Goal: Transaction & Acquisition: Book appointment/travel/reservation

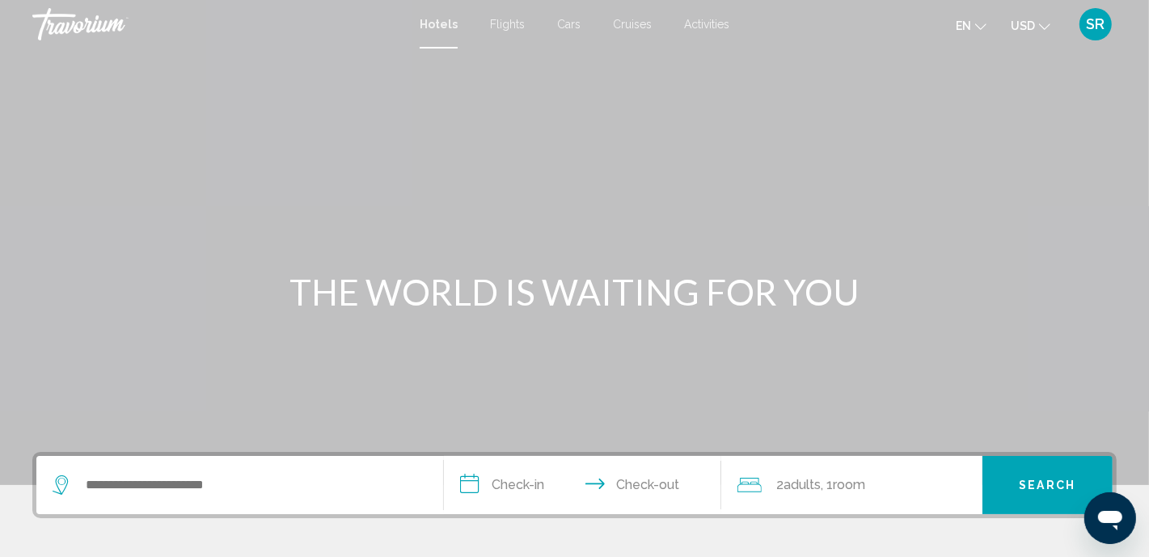
click at [232, 458] on div "Search widget" at bounding box center [240, 485] width 375 height 58
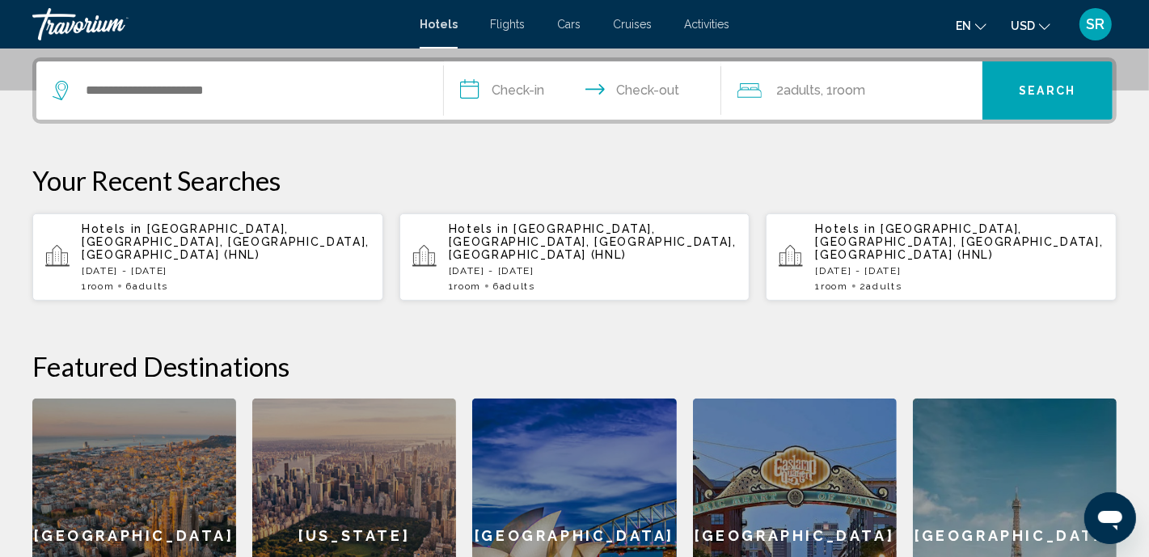
scroll to position [399, 0]
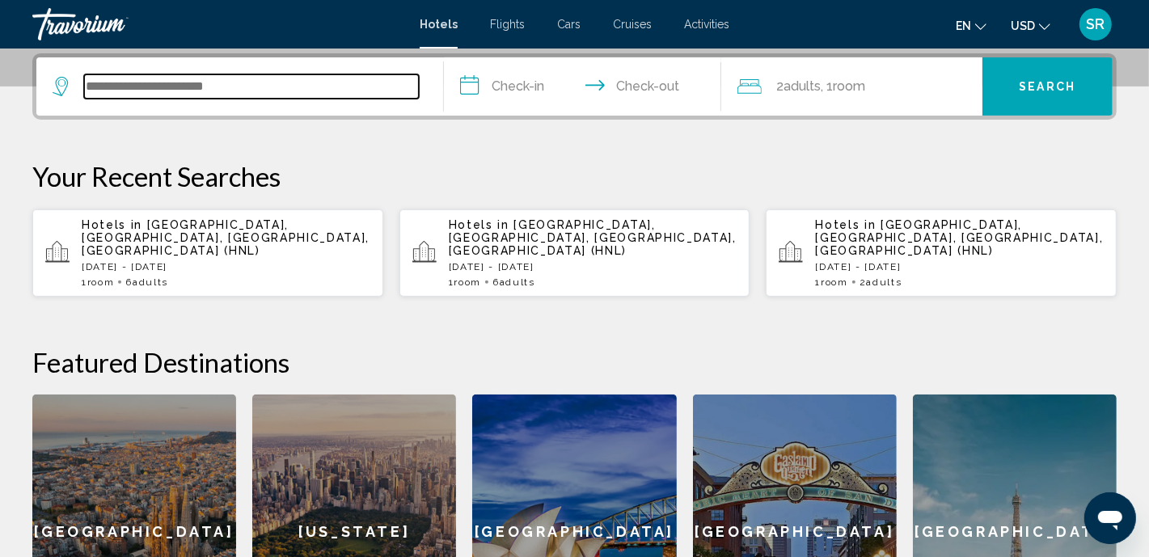
click at [177, 89] on input "Search widget" at bounding box center [251, 86] width 335 height 24
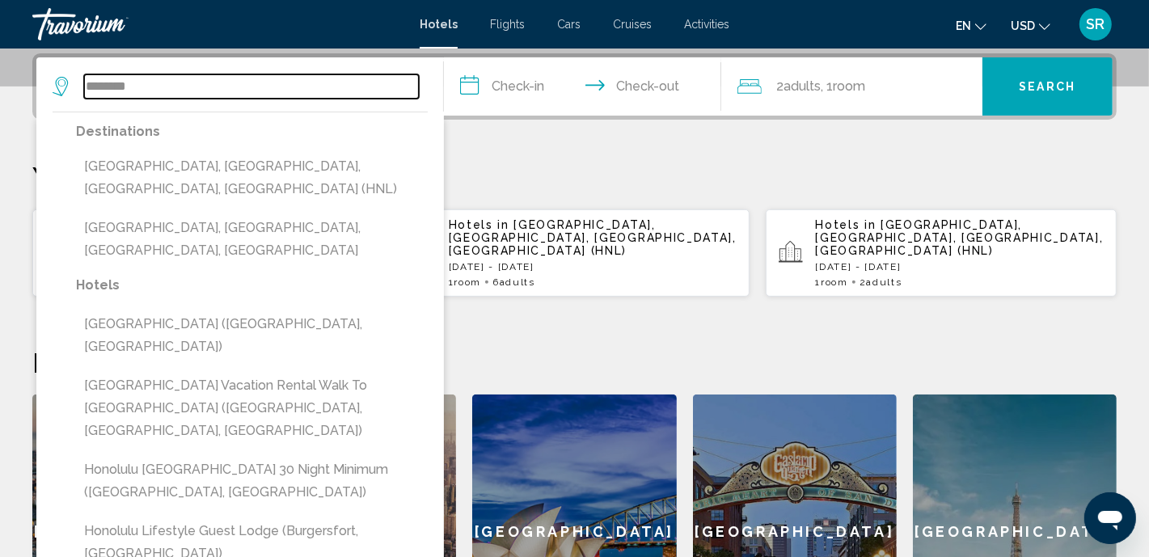
type input "********"
click at [534, 163] on p "Your Recent Searches" at bounding box center [574, 176] width 1085 height 32
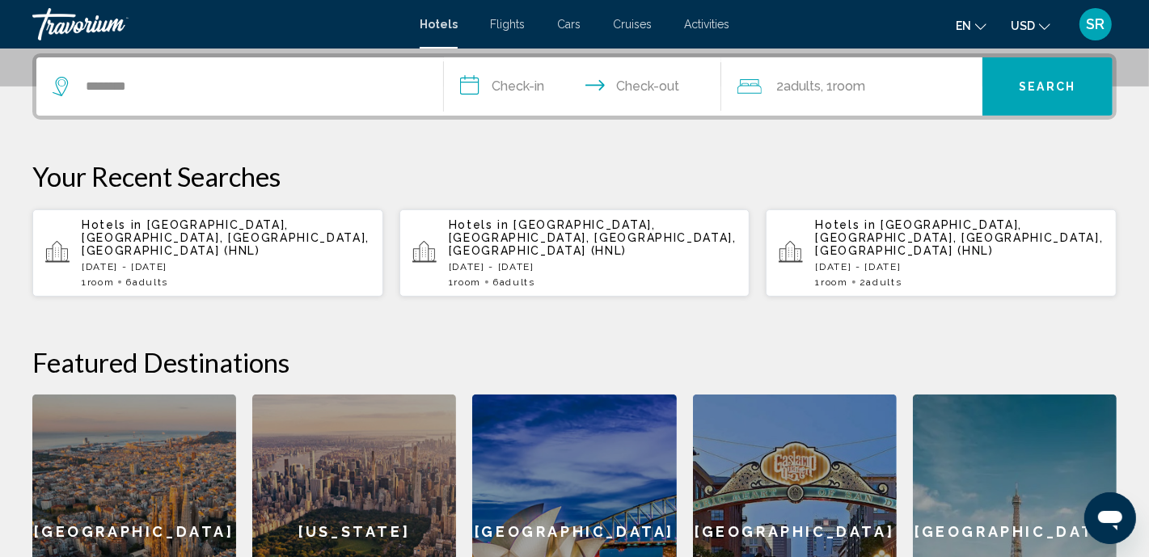
click at [229, 229] on span "[GEOGRAPHIC_DATA], [GEOGRAPHIC_DATA], [GEOGRAPHIC_DATA], [GEOGRAPHIC_DATA] (HNL)" at bounding box center [226, 237] width 288 height 39
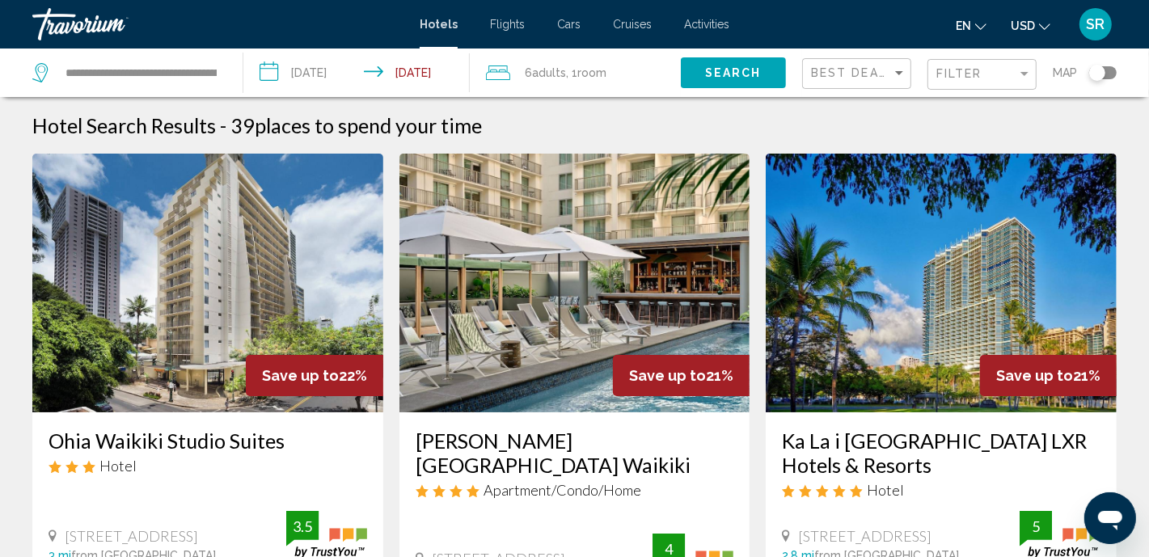
click at [512, 362] on img "Main content" at bounding box center [575, 283] width 351 height 259
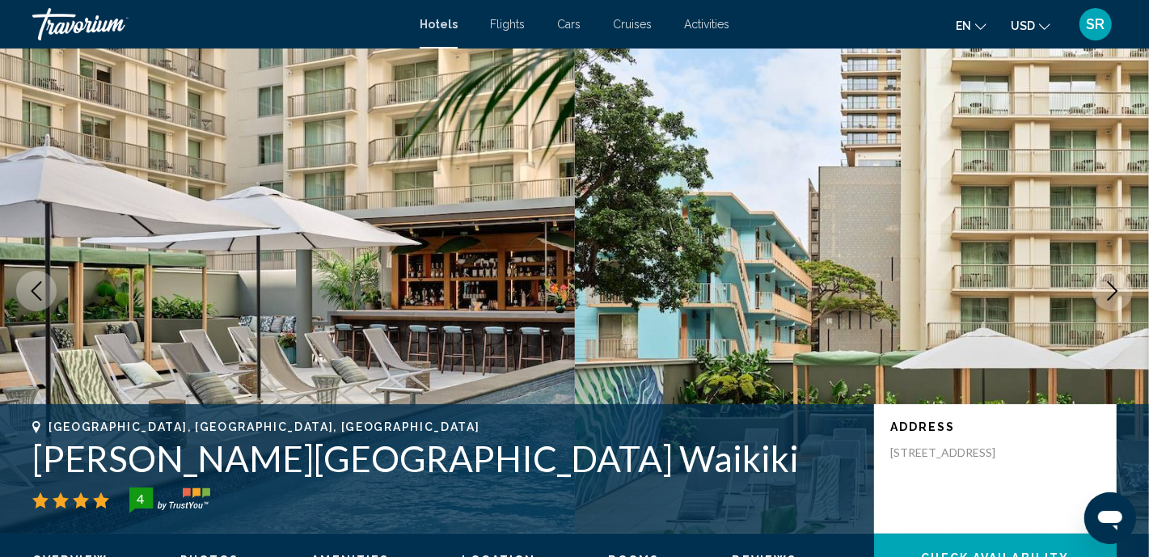
click at [1102, 288] on button "Next image" at bounding box center [1113, 291] width 40 height 40
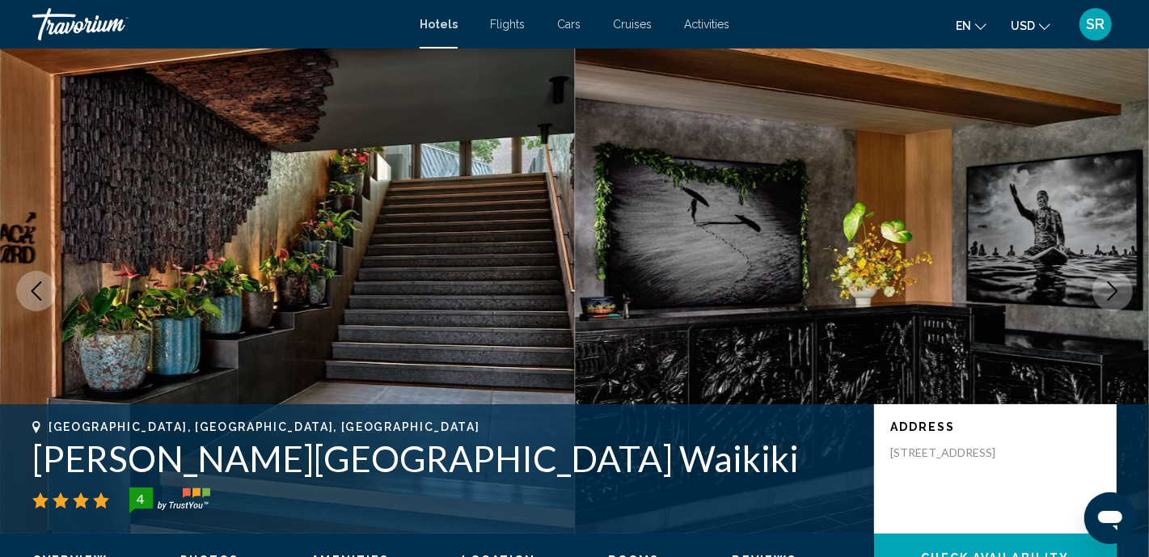
click at [1102, 288] on button "Next image" at bounding box center [1113, 291] width 40 height 40
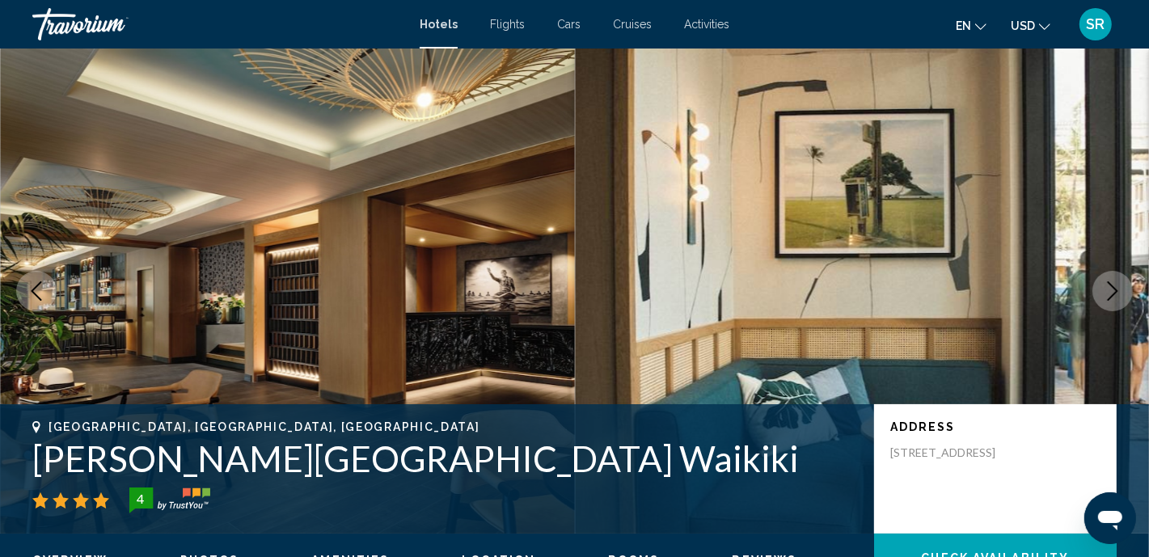
click at [1102, 288] on button "Next image" at bounding box center [1113, 291] width 40 height 40
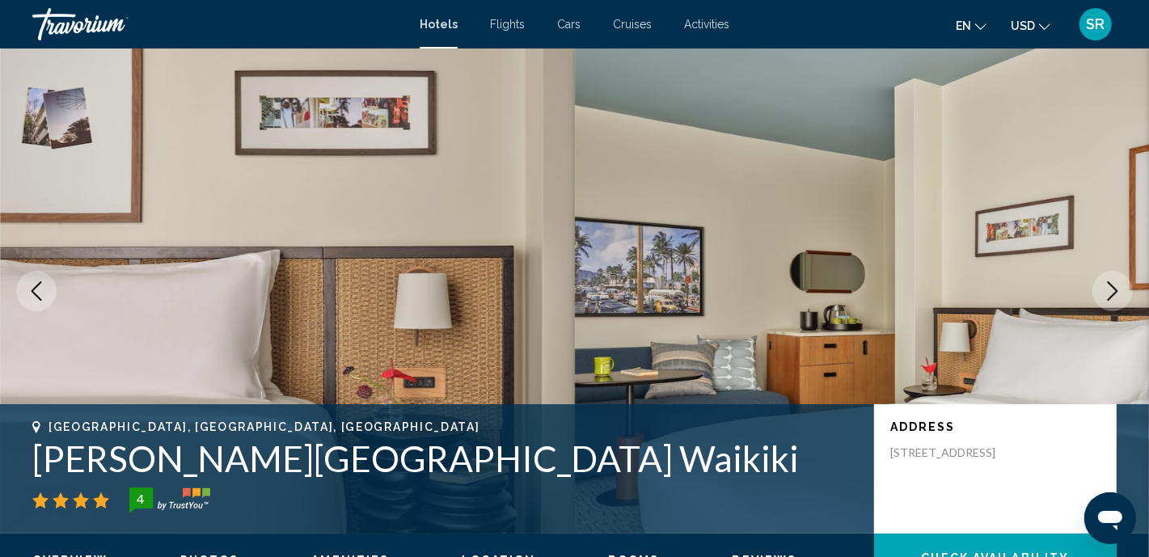
click at [1102, 288] on button "Next image" at bounding box center [1113, 291] width 40 height 40
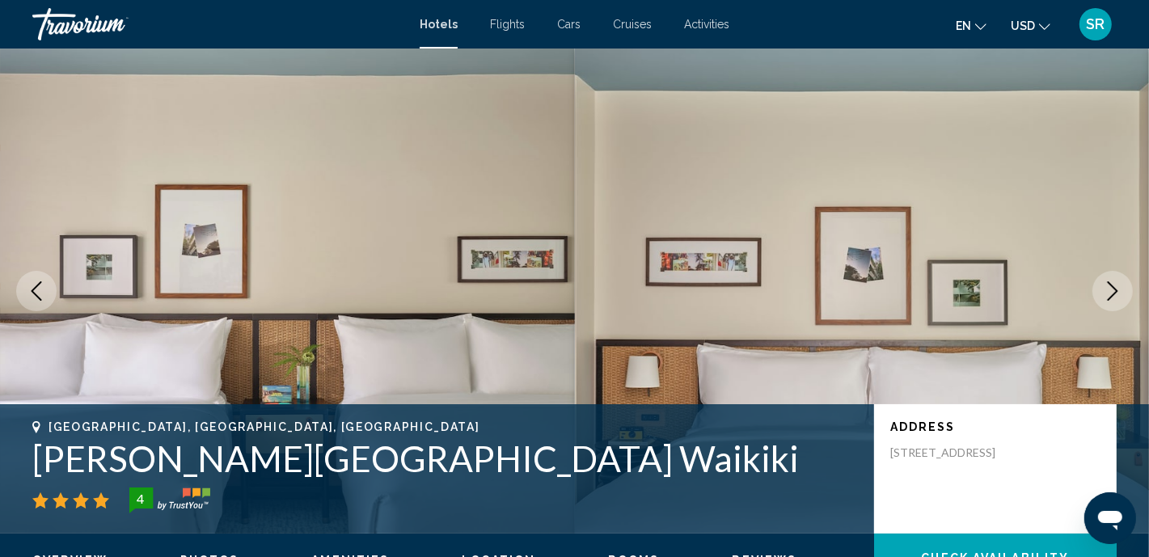
click at [1111, 290] on icon "Next image" at bounding box center [1112, 290] width 19 height 19
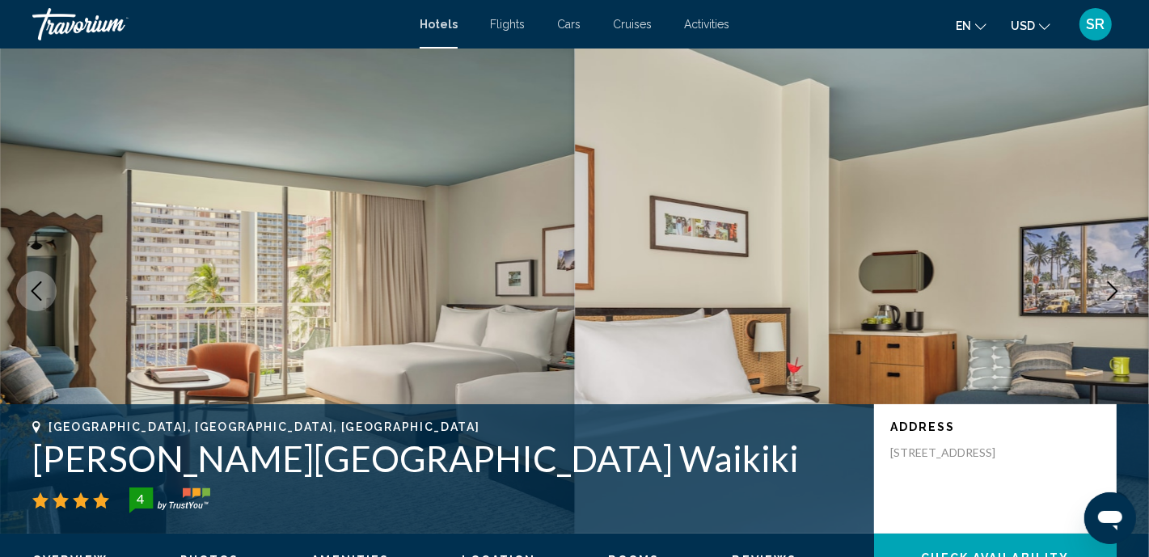
click at [1111, 290] on icon "Next image" at bounding box center [1112, 290] width 19 height 19
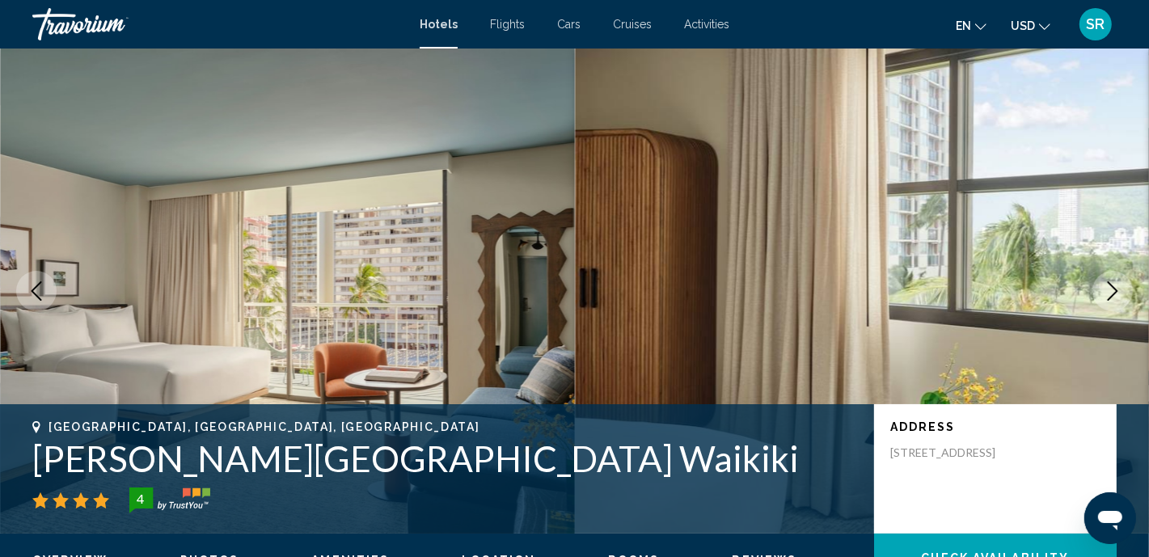
click at [1111, 290] on icon "Next image" at bounding box center [1112, 290] width 19 height 19
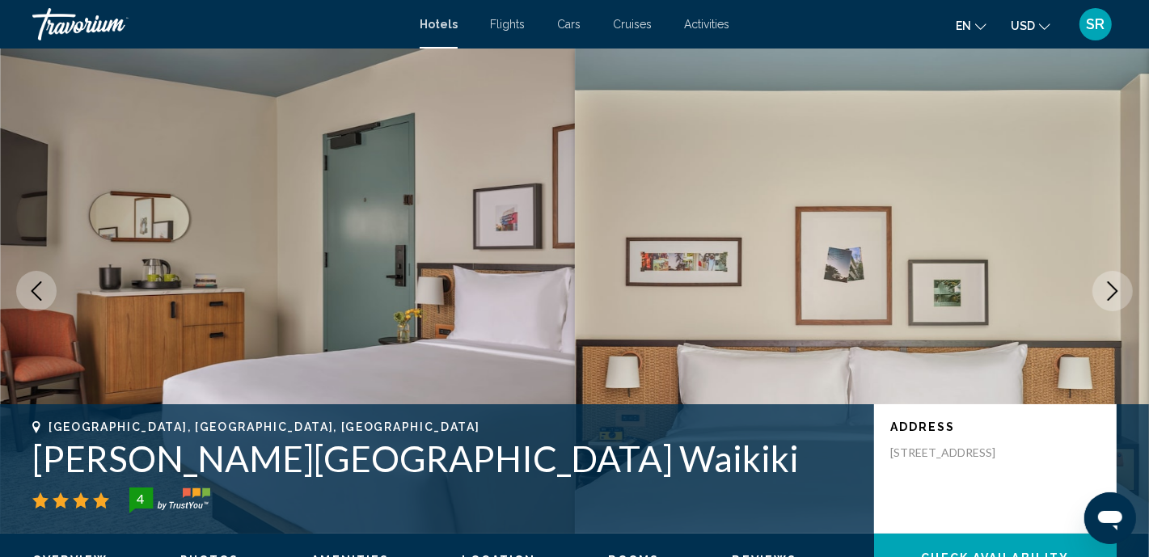
click at [1111, 290] on icon "Next image" at bounding box center [1112, 290] width 19 height 19
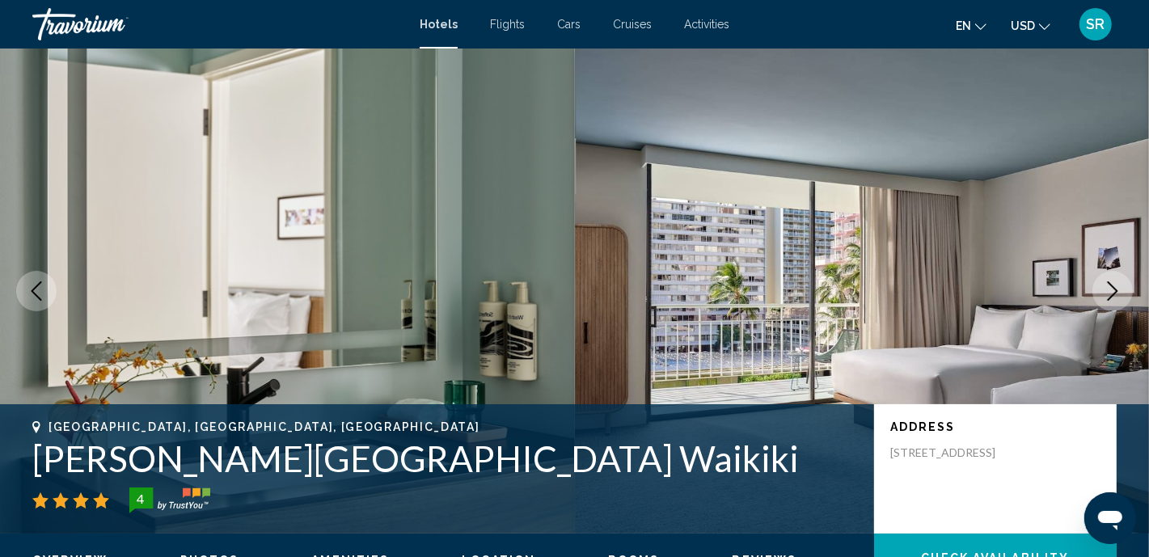
click at [1111, 290] on icon "Next image" at bounding box center [1112, 290] width 19 height 19
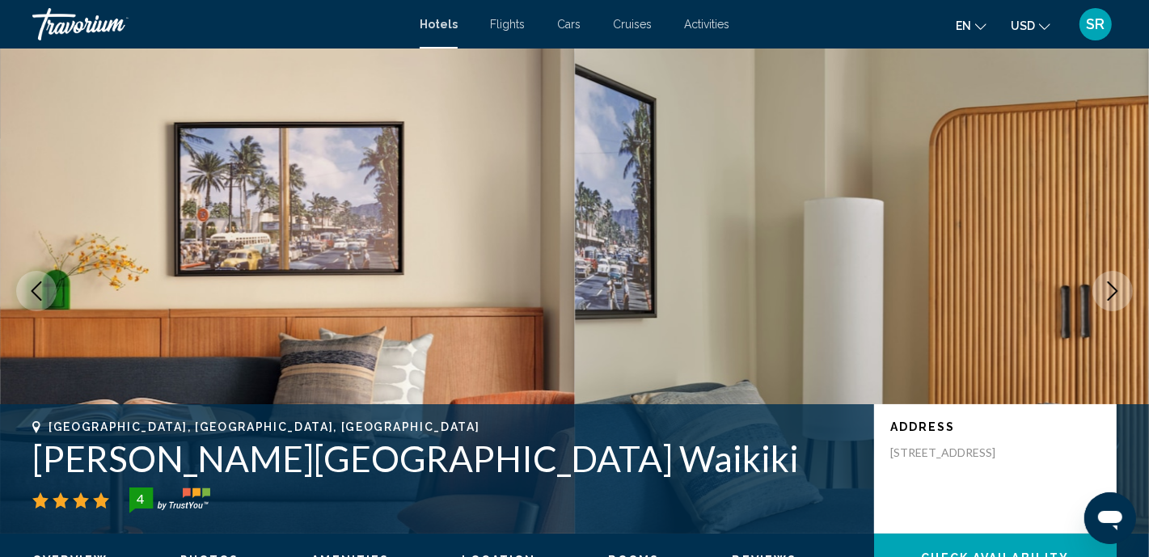
click at [1111, 290] on icon "Next image" at bounding box center [1112, 290] width 19 height 19
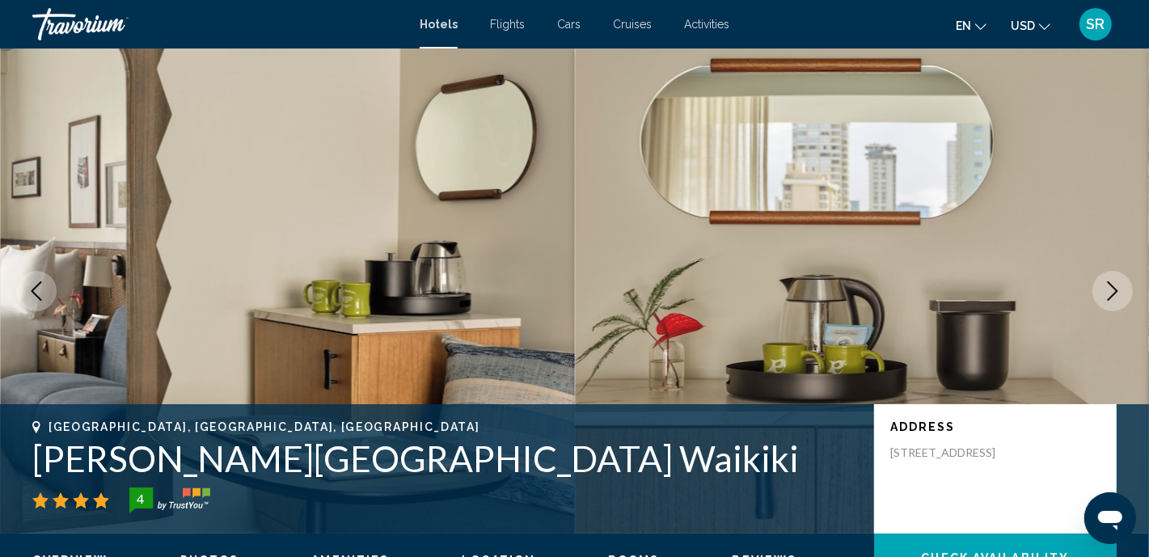
click at [1108, 284] on icon "Next image" at bounding box center [1112, 290] width 19 height 19
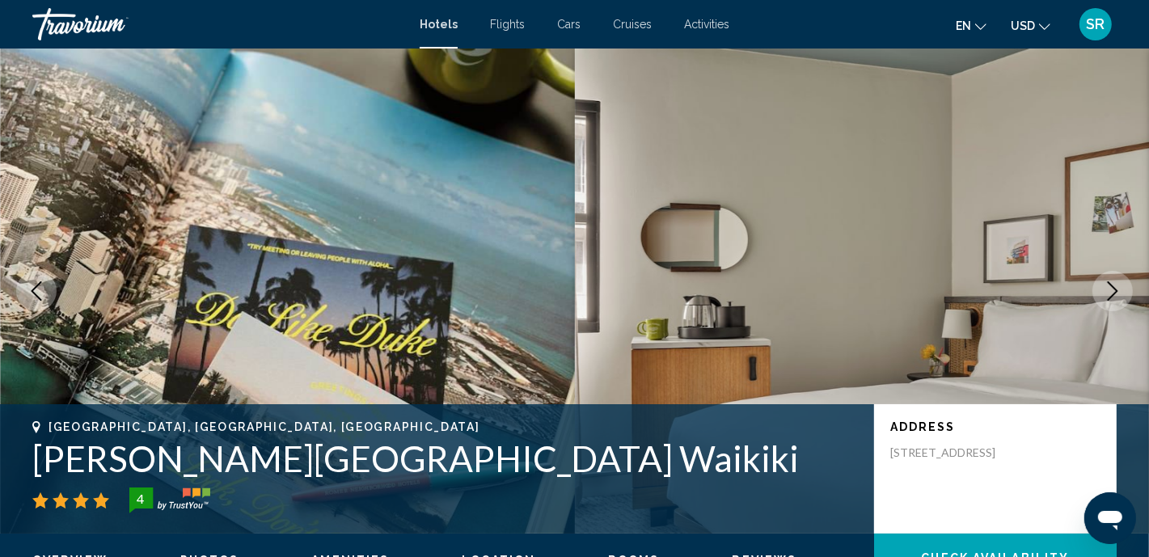
click at [1108, 284] on icon "Next image" at bounding box center [1112, 290] width 19 height 19
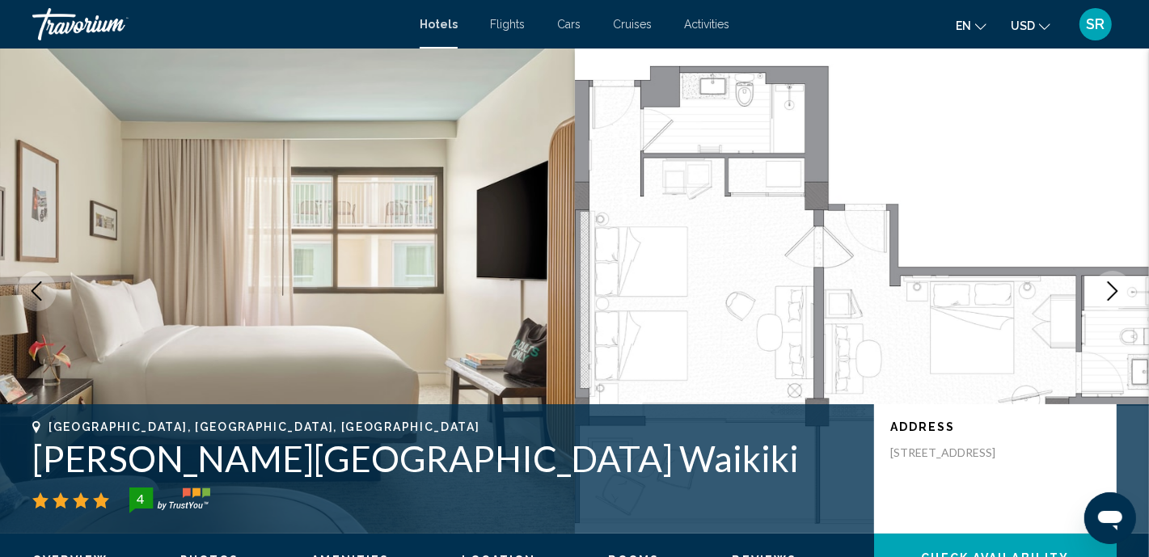
click at [1108, 284] on icon "Next image" at bounding box center [1112, 290] width 19 height 19
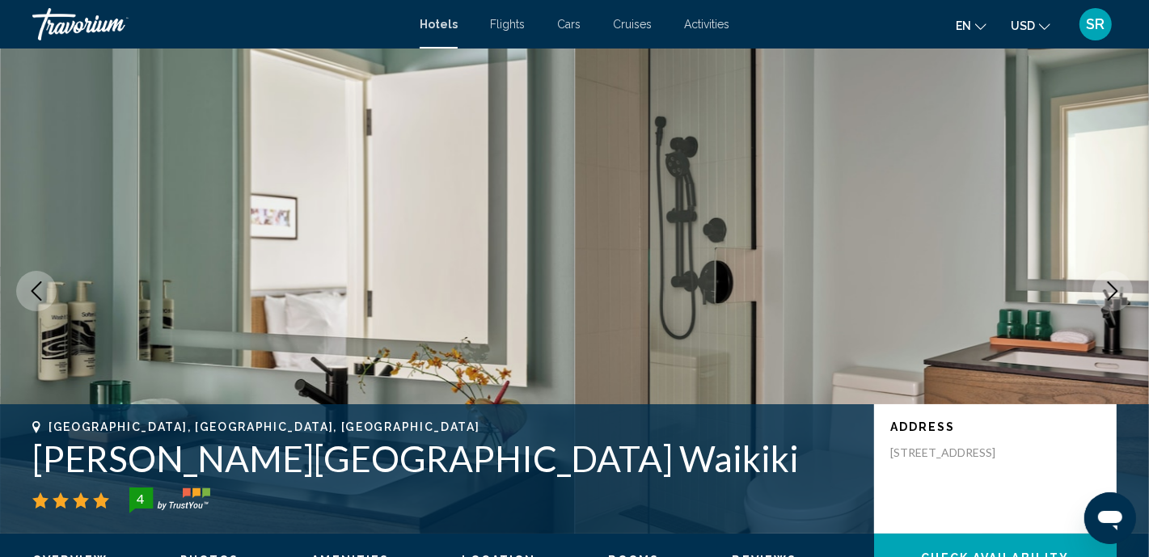
click at [1108, 284] on icon "Next image" at bounding box center [1112, 290] width 19 height 19
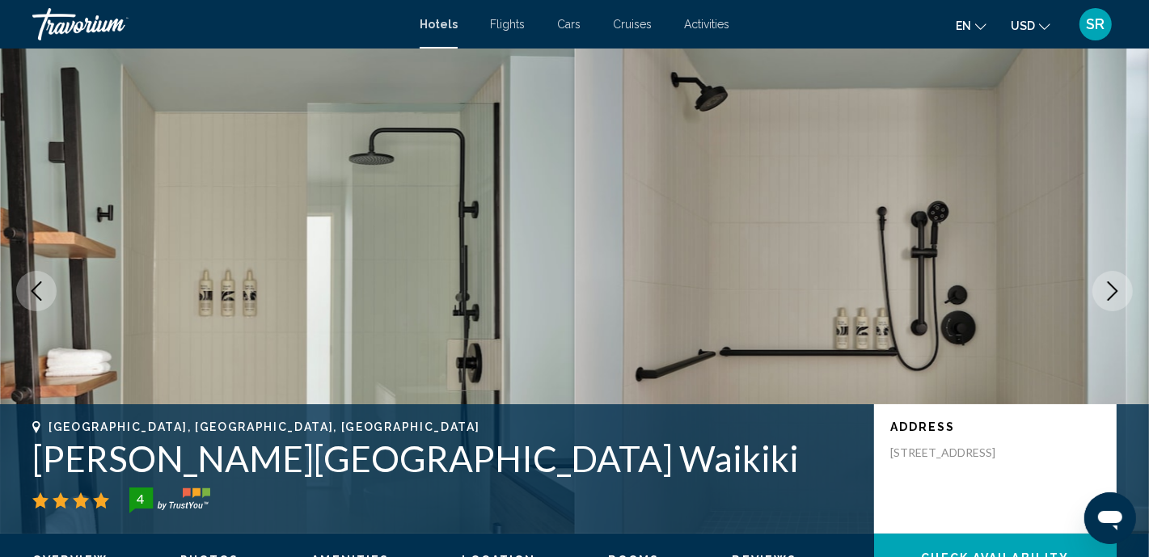
click at [1108, 284] on icon "Next image" at bounding box center [1112, 290] width 19 height 19
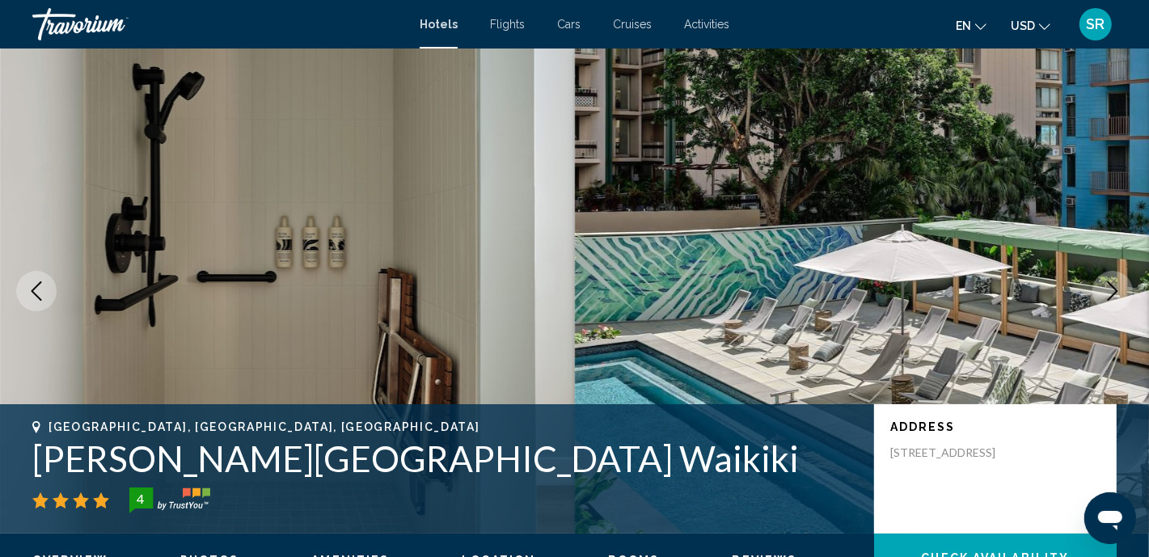
click at [1108, 284] on icon "Next image" at bounding box center [1112, 290] width 19 height 19
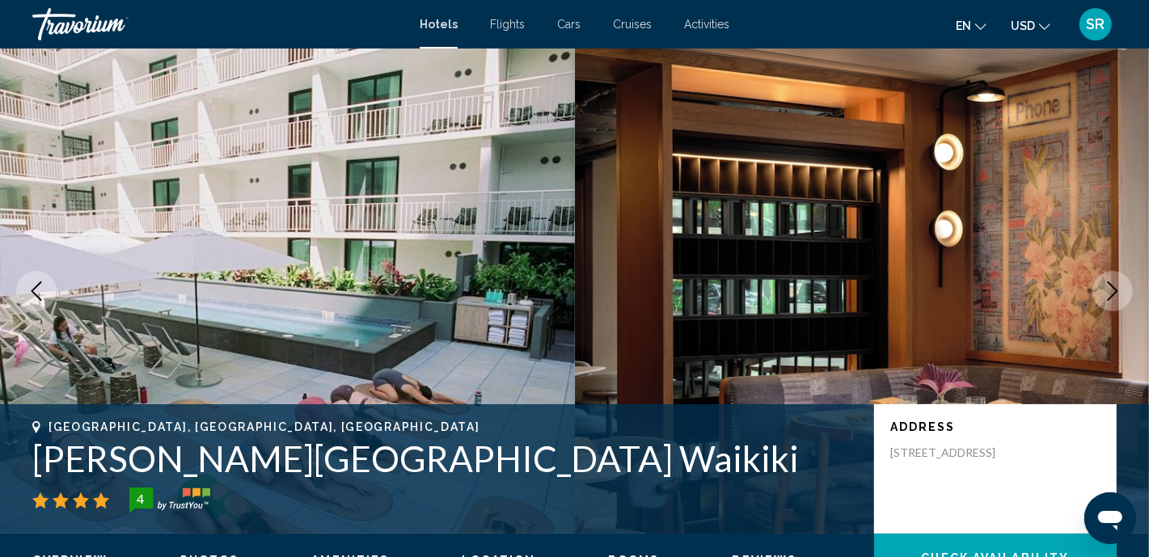
click at [42, 294] on icon "Previous image" at bounding box center [36, 290] width 19 height 19
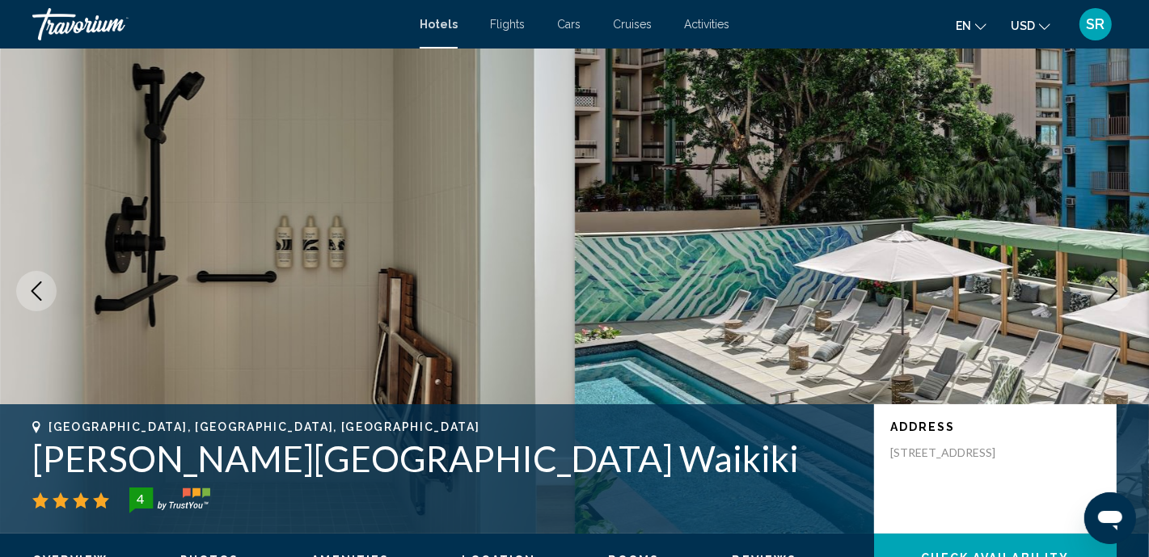
click at [42, 294] on icon "Previous image" at bounding box center [36, 290] width 19 height 19
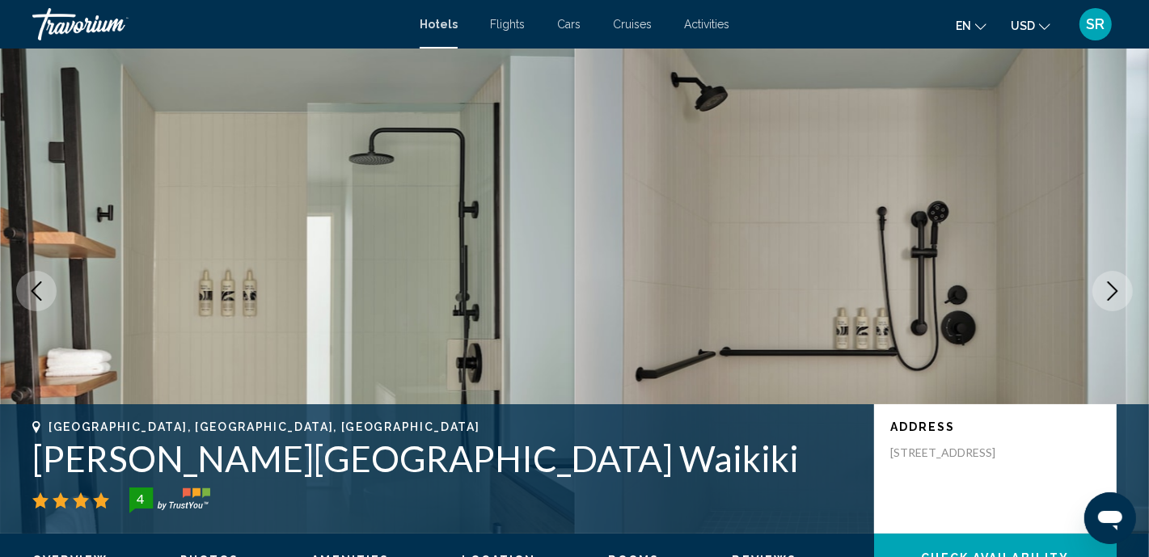
click at [42, 294] on icon "Previous image" at bounding box center [36, 290] width 19 height 19
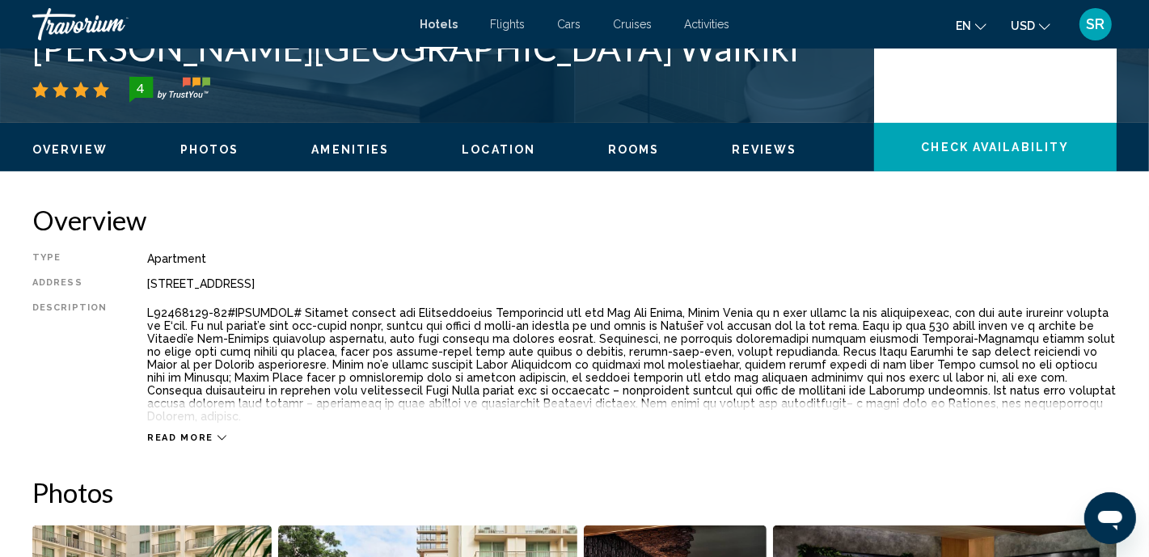
scroll to position [451, 0]
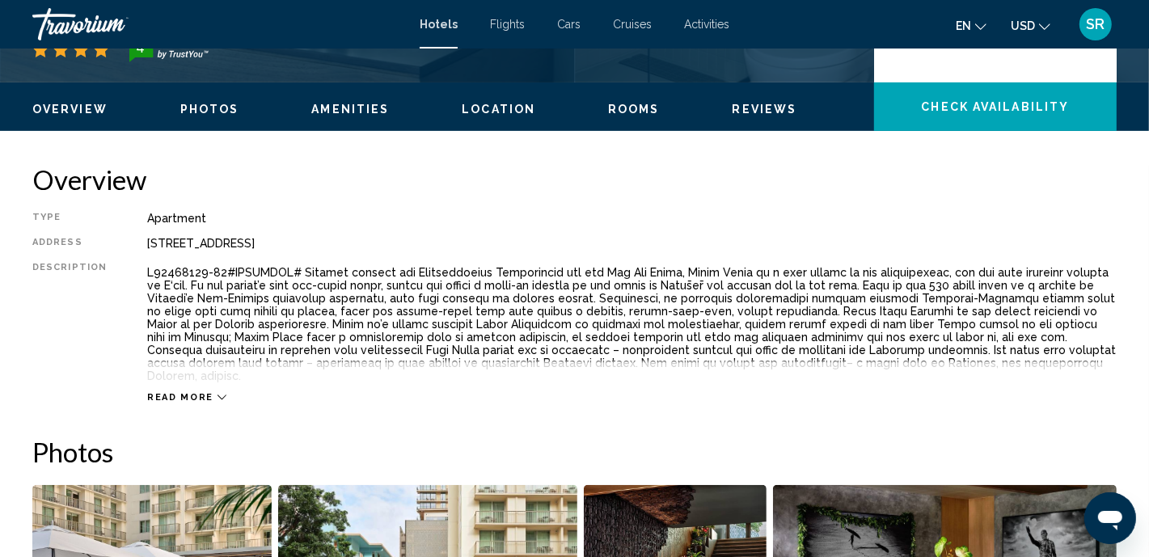
click at [218, 393] on icon "Main content" at bounding box center [222, 397] width 9 height 9
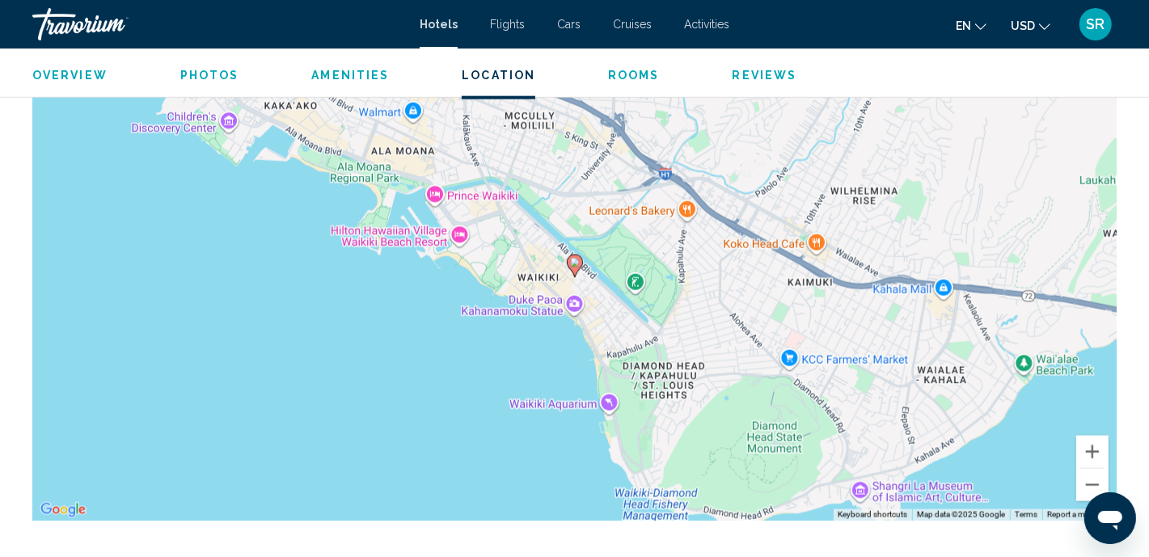
scroll to position [1615, 0]
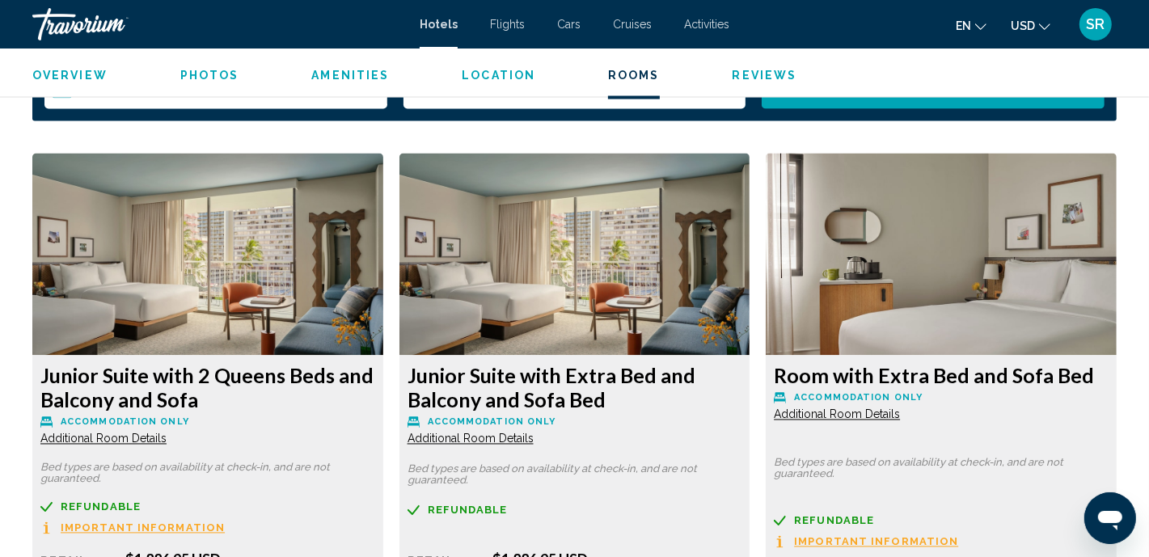
scroll to position [2169, 0]
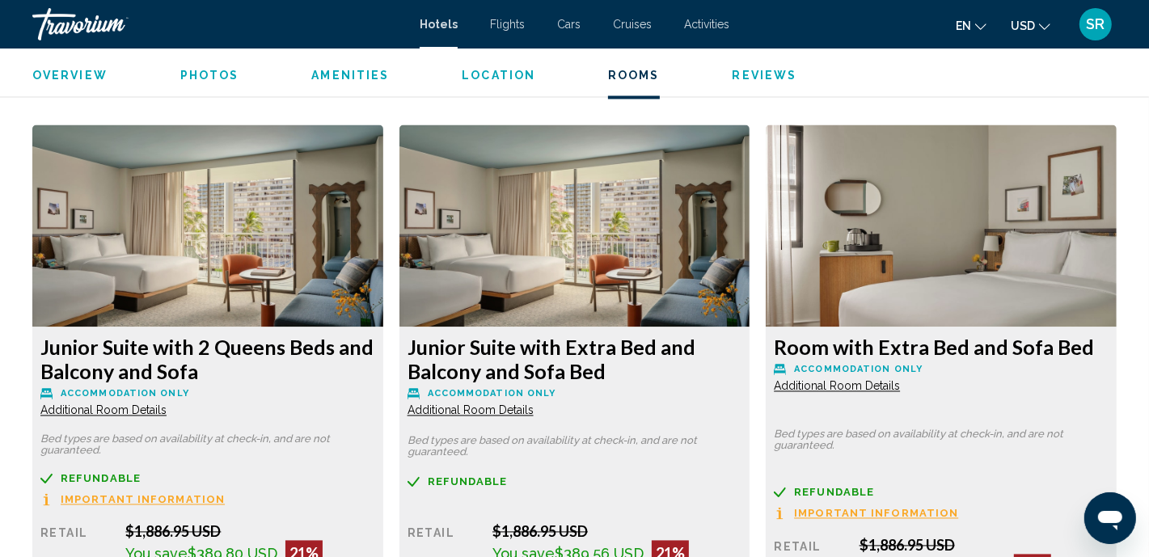
click at [214, 291] on img "Main content" at bounding box center [207, 226] width 351 height 202
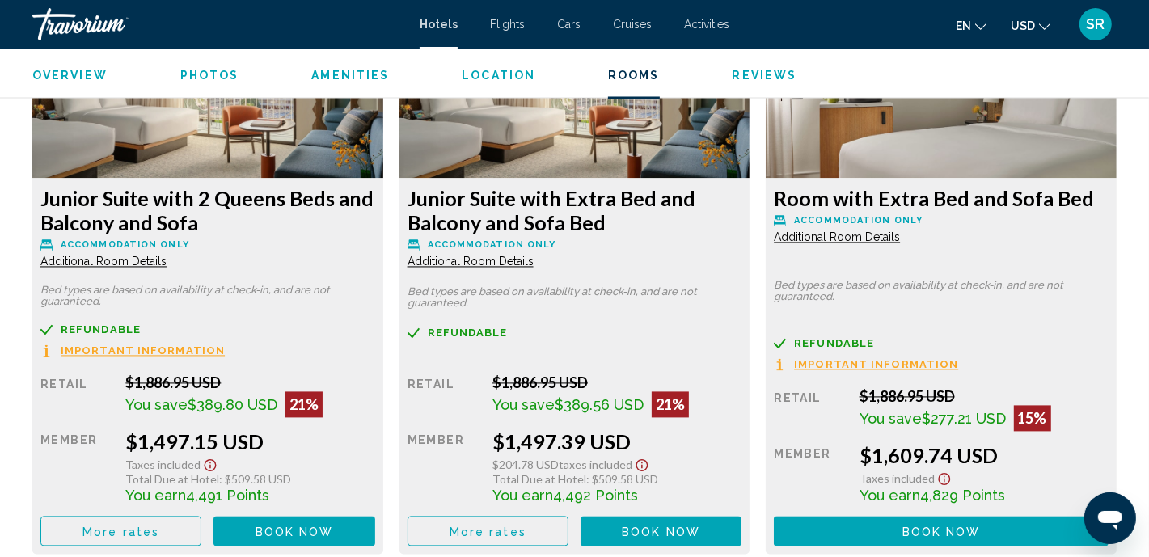
scroll to position [2421, 0]
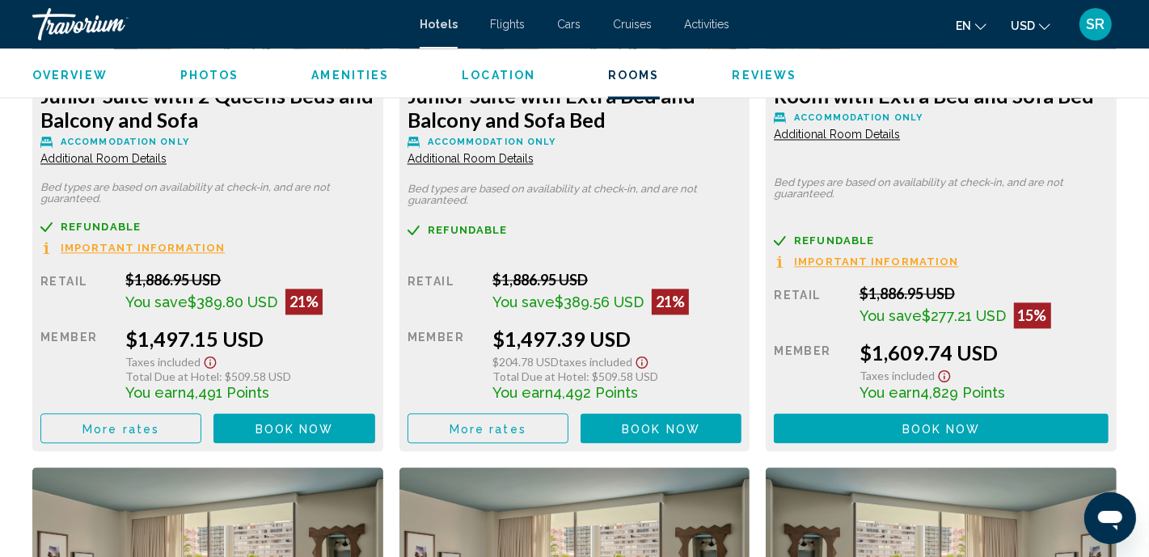
click at [255, 413] on button "Book now No longer available" at bounding box center [294, 428] width 161 height 30
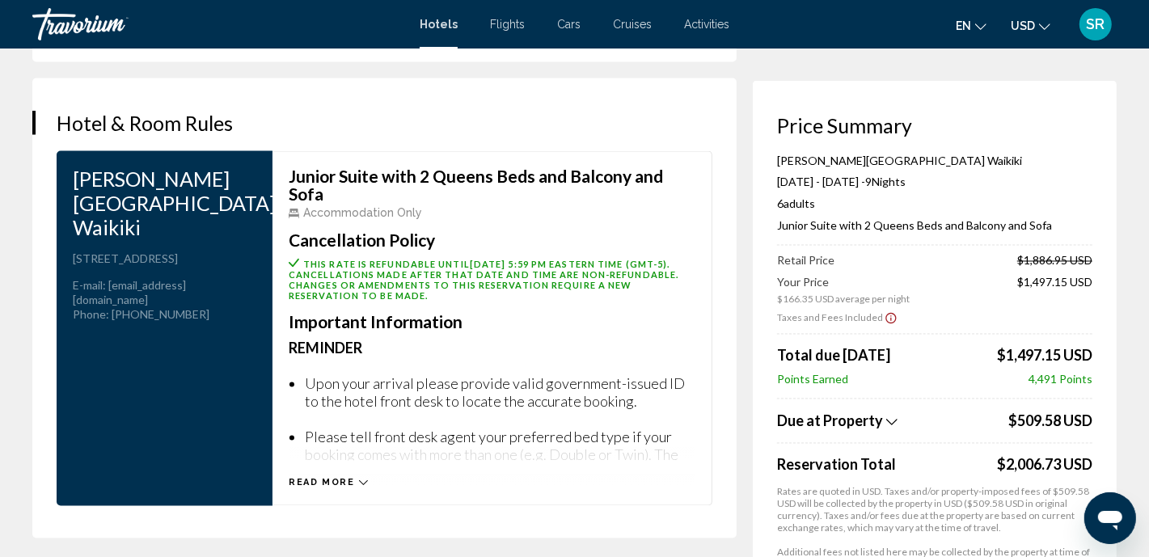
scroll to position [2097, 0]
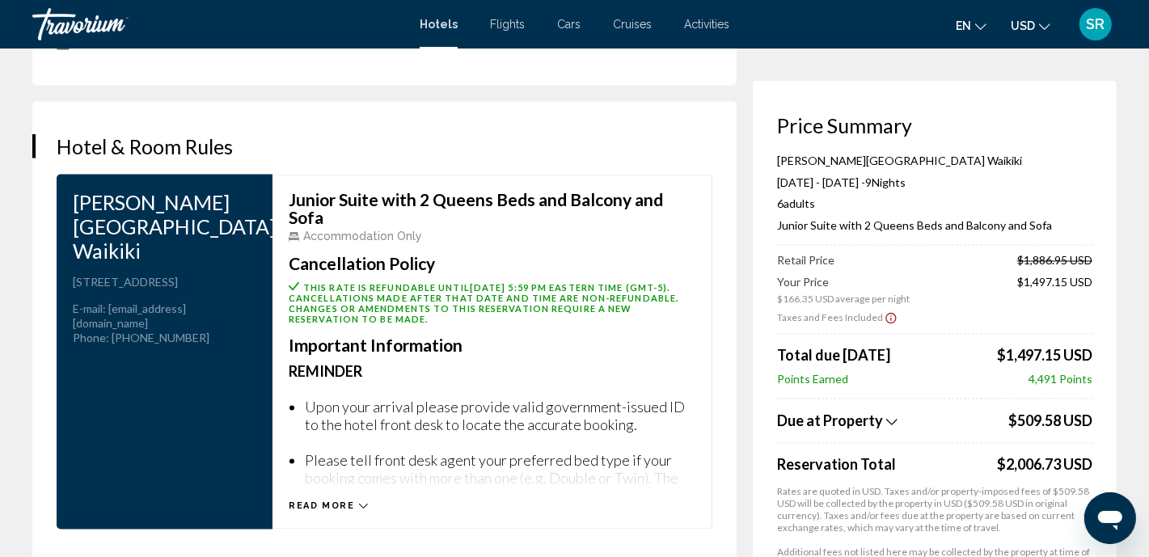
click at [361, 502] on icon "Main content" at bounding box center [363, 506] width 9 height 9
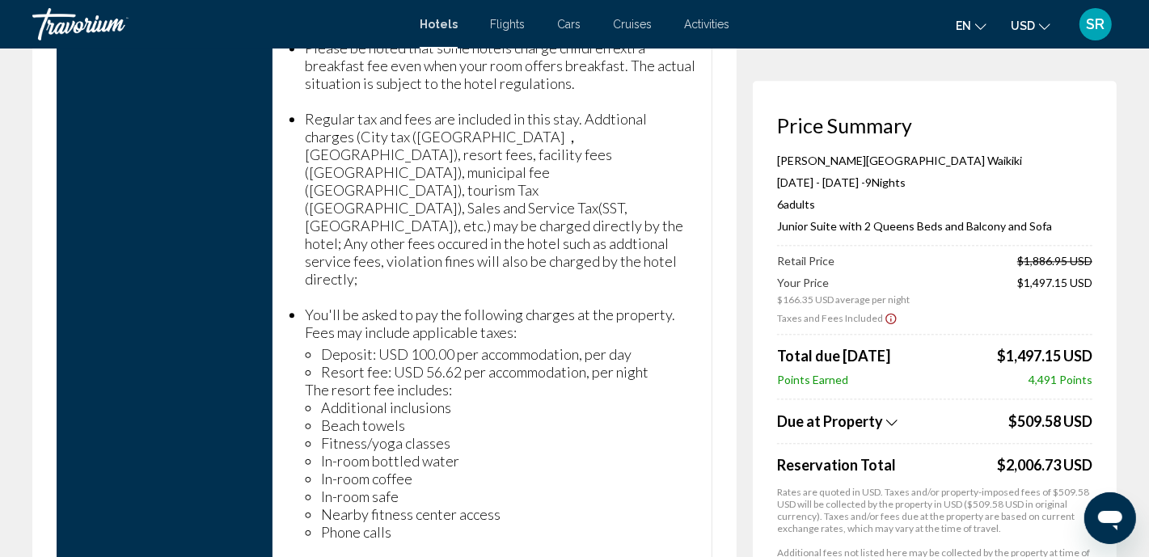
scroll to position [2796, 0]
click at [890, 421] on icon "Show Taxes and Fees breakdown" at bounding box center [892, 423] width 11 height 14
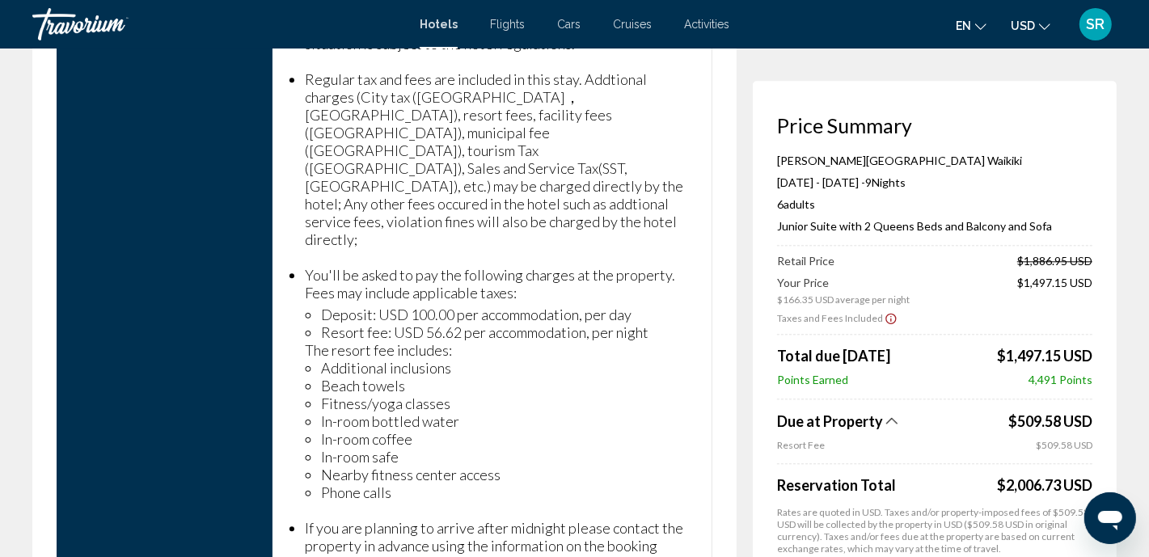
scroll to position [2813, 0]
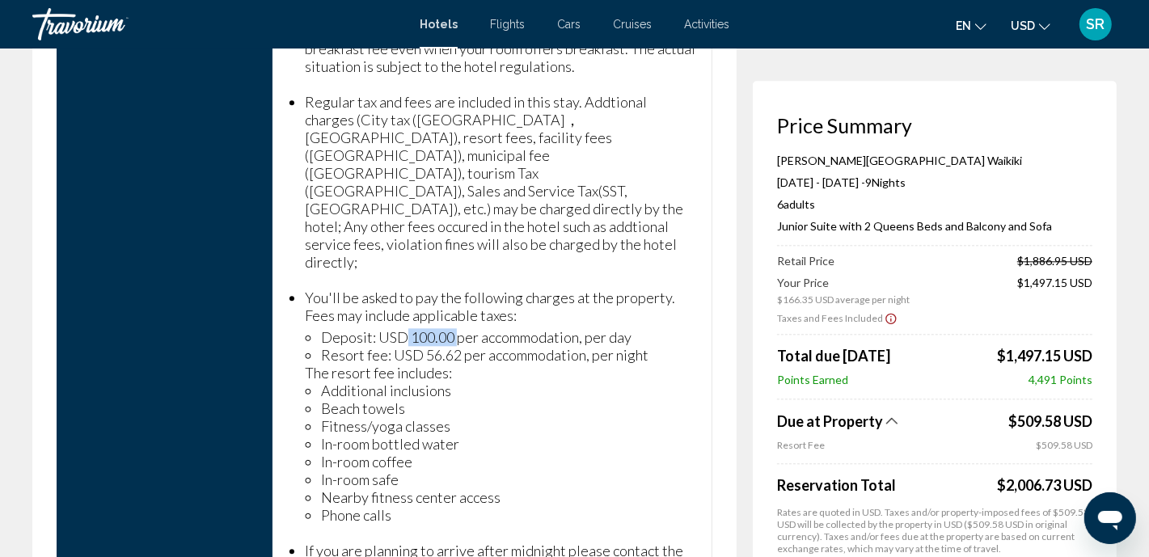
drag, startPoint x: 407, startPoint y: 259, endPoint x: 460, endPoint y: 262, distance: 53.5
click at [460, 328] on li "Deposit: USD 100.00 per accommodation, per day" at bounding box center [508, 337] width 375 height 18
click at [459, 382] on li "Additional inclusions" at bounding box center [508, 391] width 375 height 18
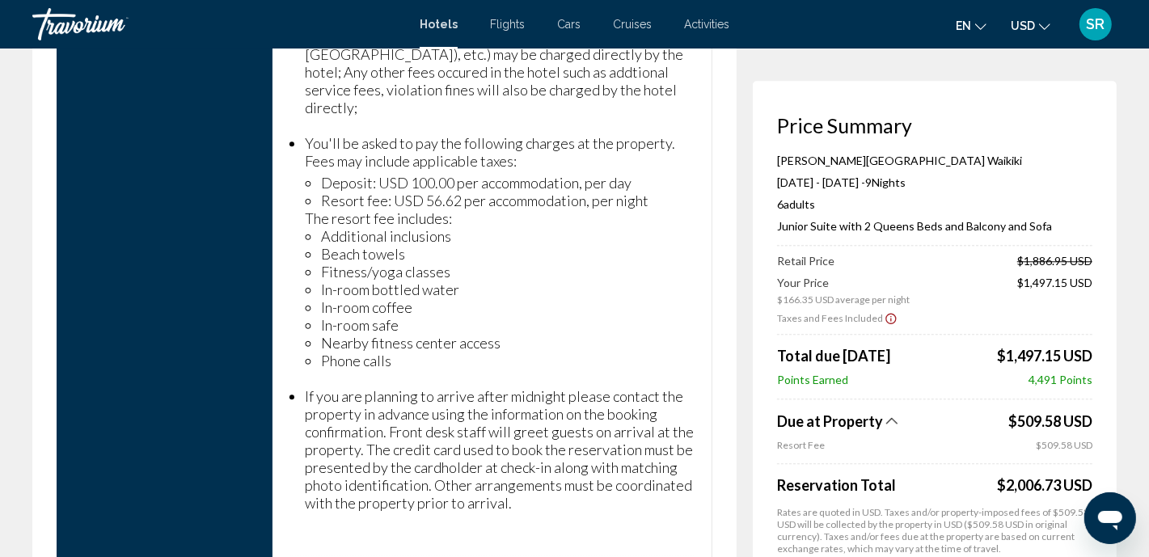
scroll to position [3019, 0]
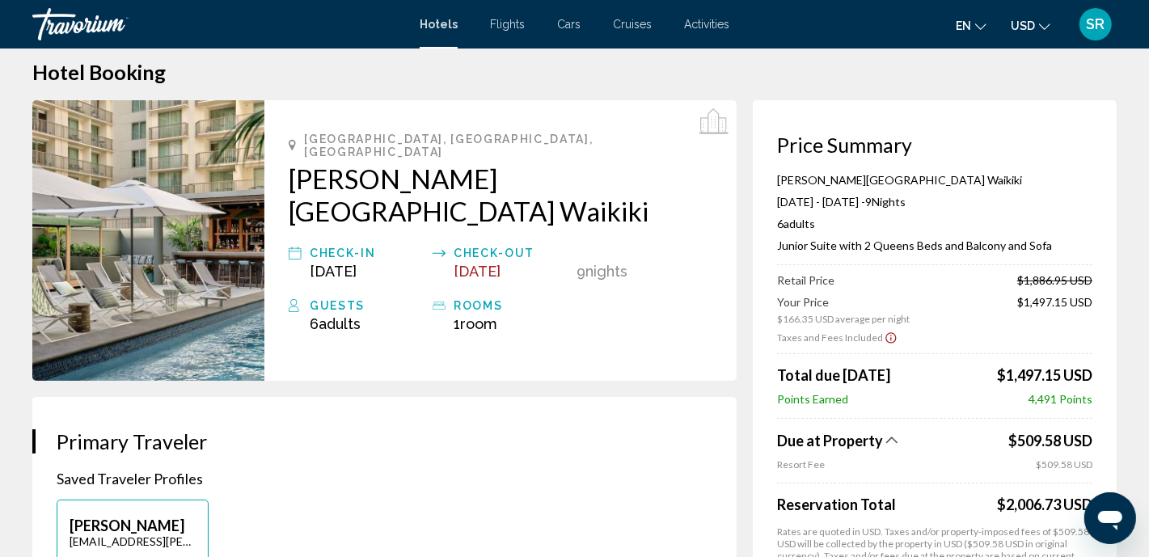
scroll to position [0, 0]
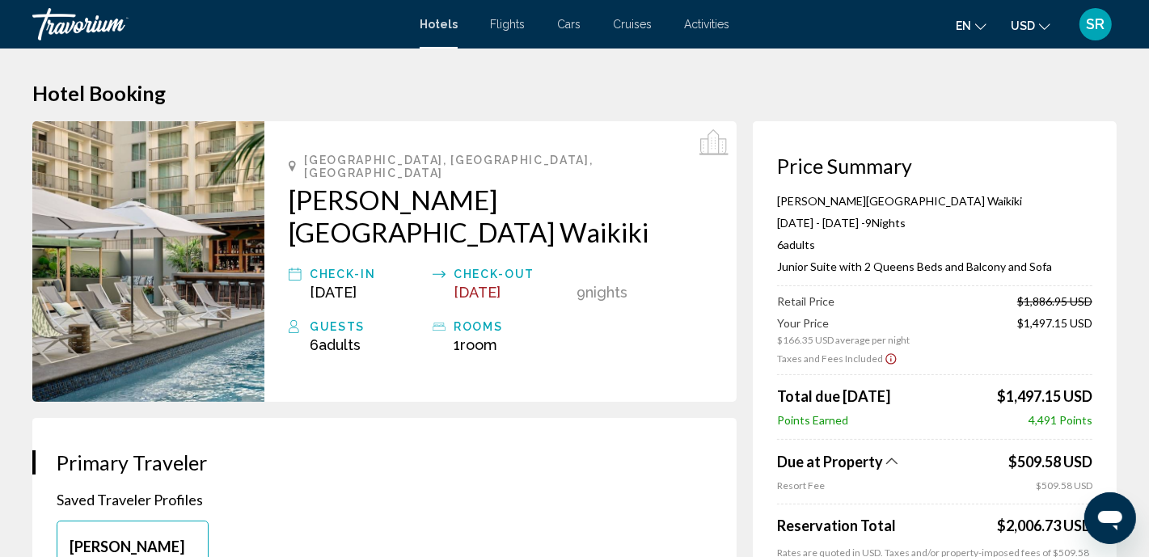
click at [133, 267] on img "Main content" at bounding box center [148, 261] width 232 height 281
click at [167, 261] on img "Main content" at bounding box center [148, 261] width 232 height 281
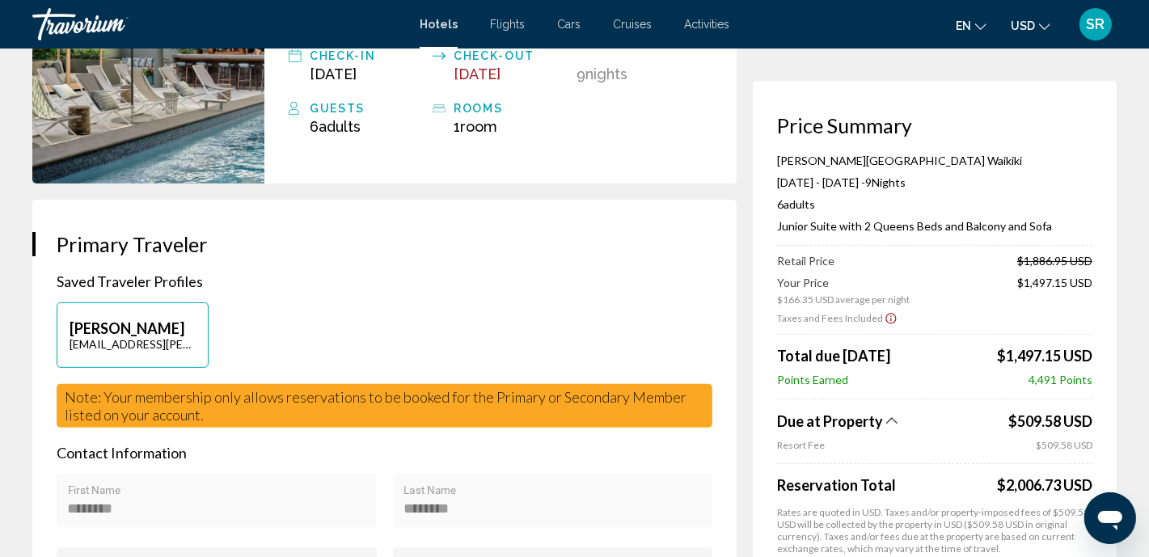
scroll to position [178, 0]
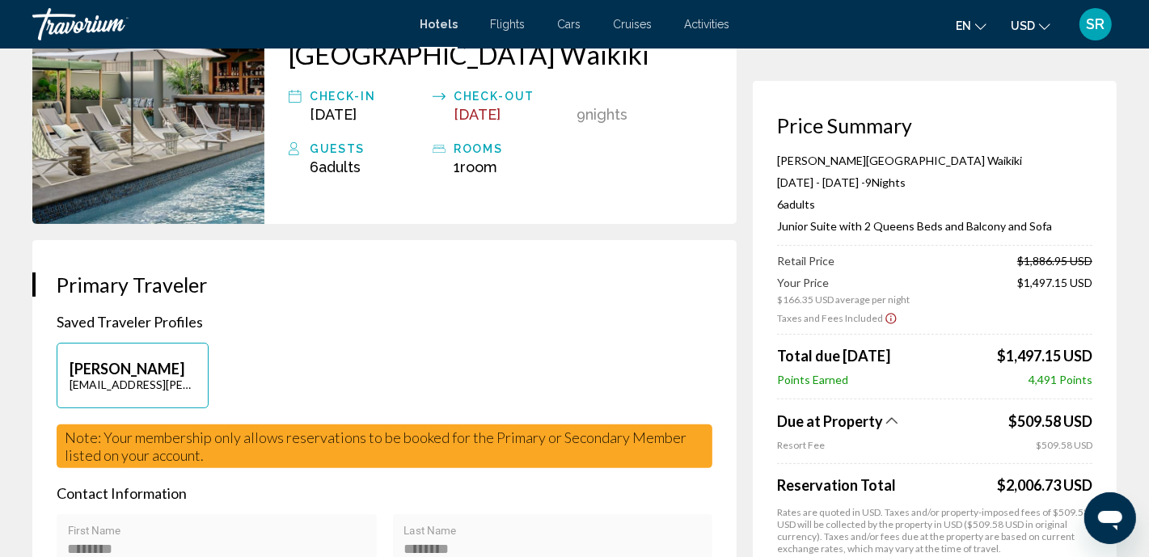
click at [887, 316] on icon "Show Taxes and Fees disclaimer" at bounding box center [891, 318] width 13 height 15
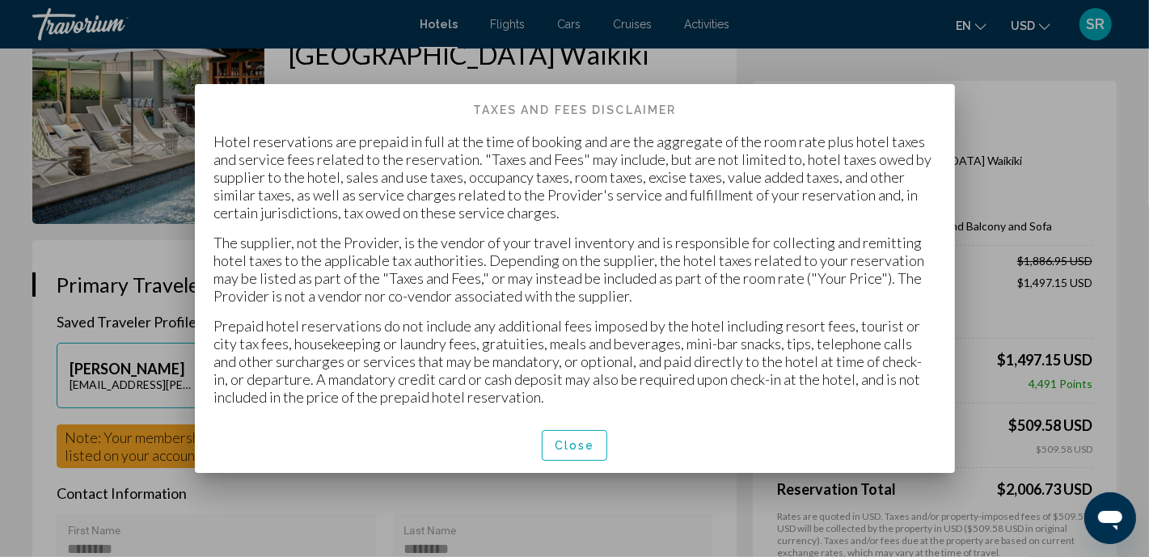
scroll to position [0, 0]
click at [569, 445] on span "Close" at bounding box center [575, 446] width 40 height 13
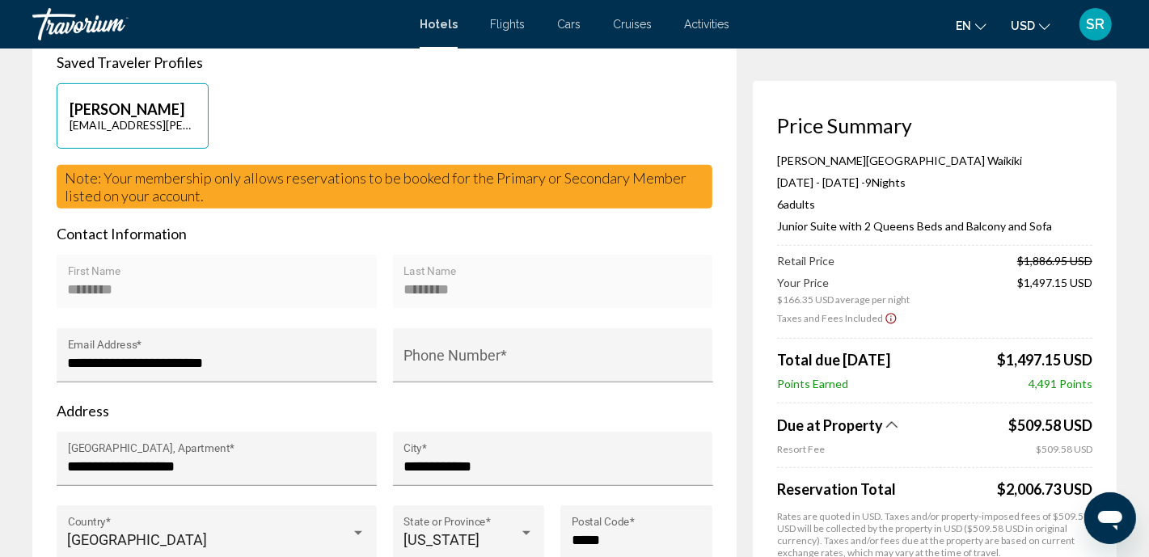
scroll to position [465, 0]
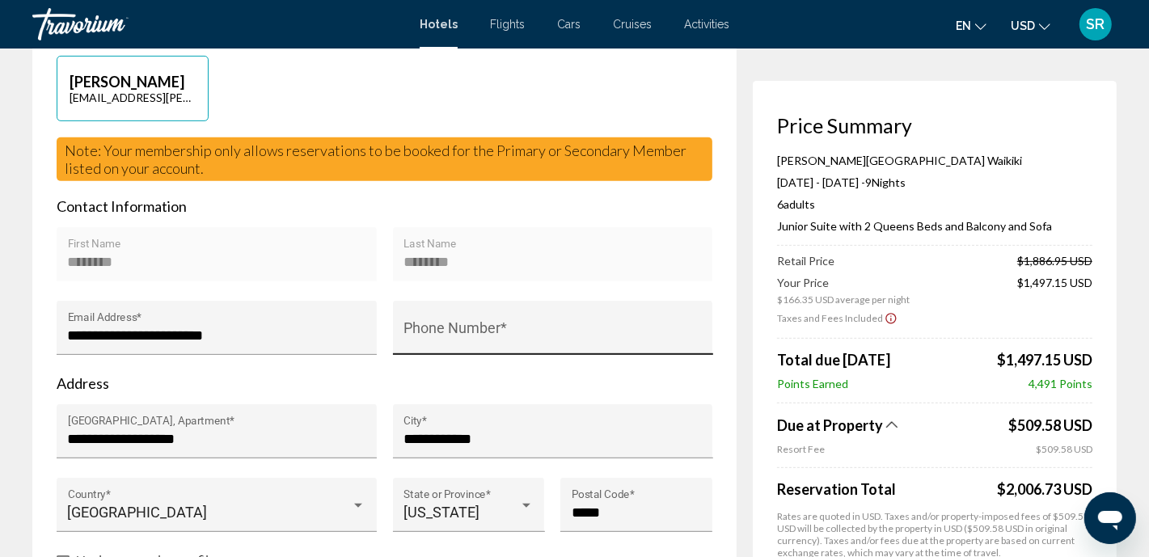
click at [443, 328] on input "Phone Number *" at bounding box center [553, 336] width 298 height 16
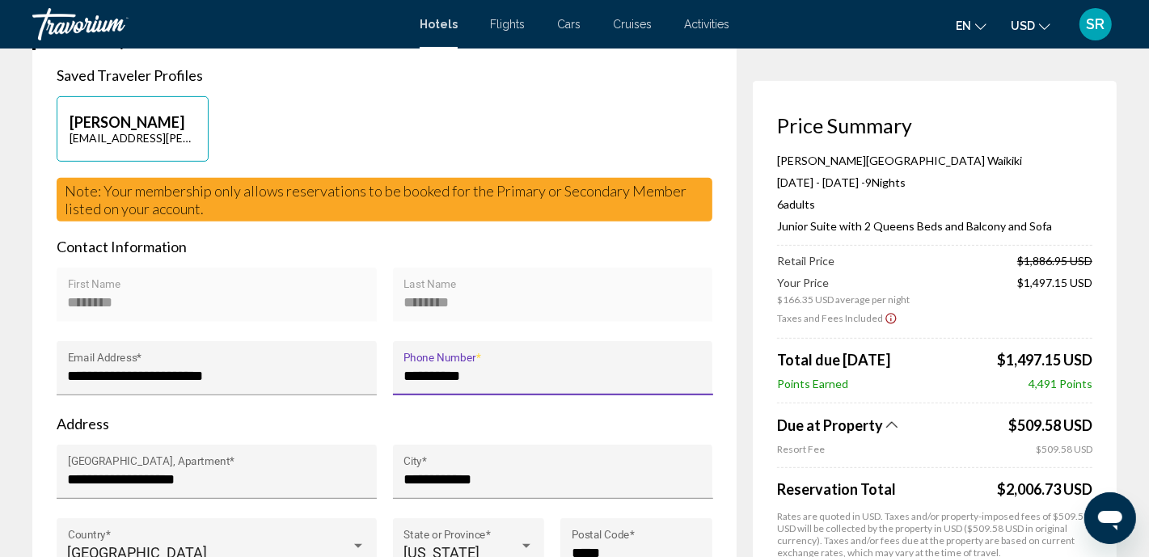
scroll to position [409, 0]
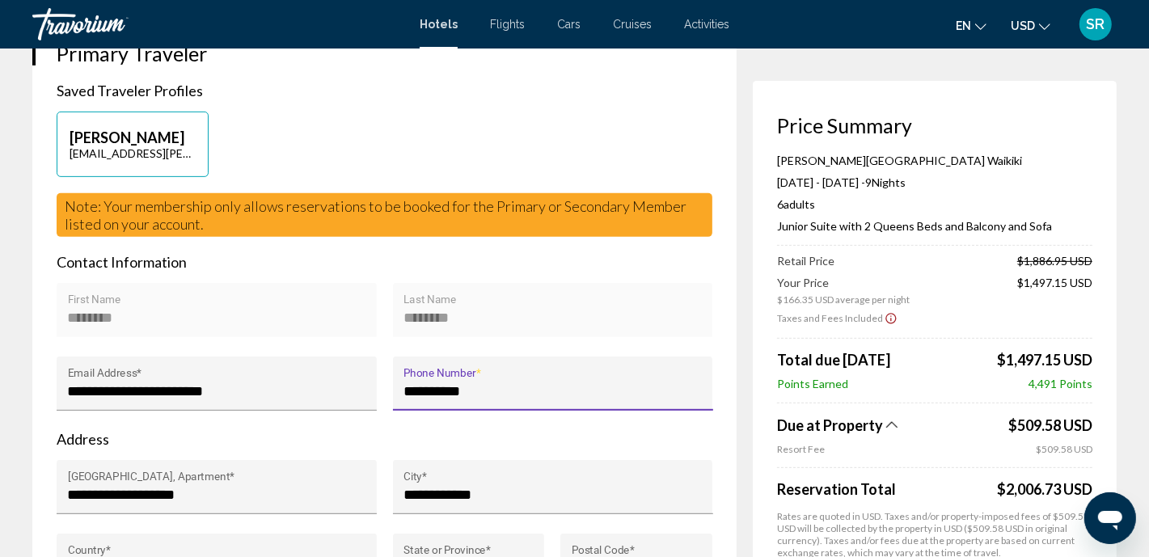
type input "**********"
click at [890, 319] on icon "Show Taxes and Fees disclaimer" at bounding box center [891, 318] width 13 height 15
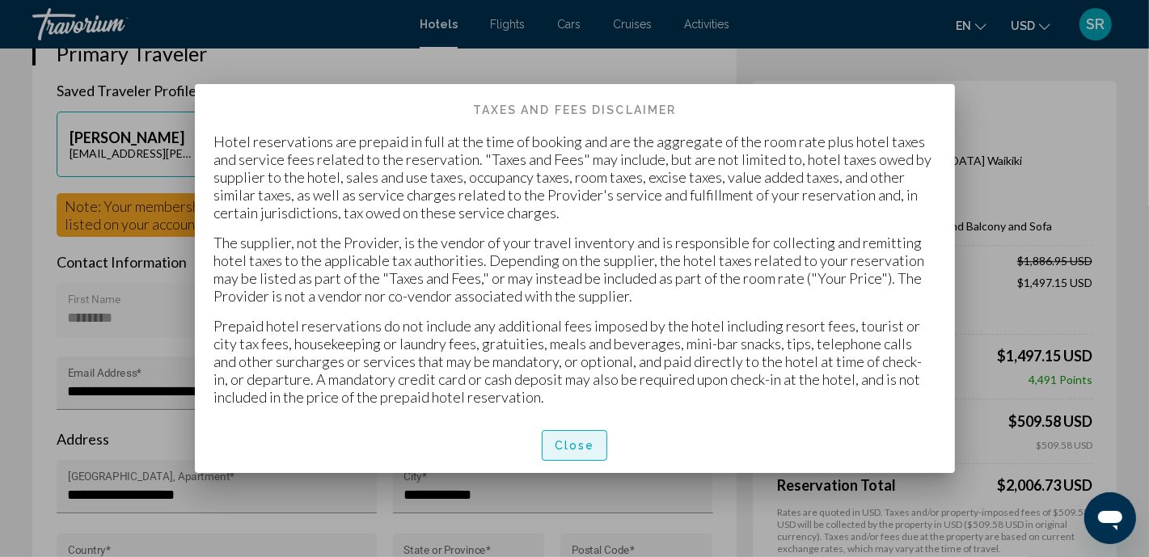
click at [563, 447] on span "Close" at bounding box center [575, 446] width 40 height 13
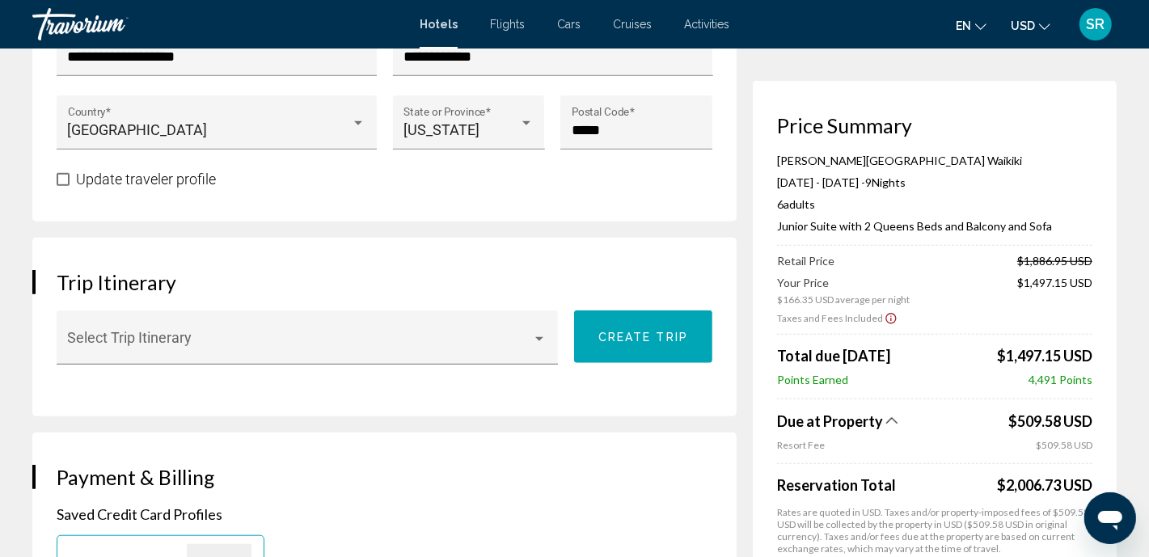
scroll to position [867, 0]
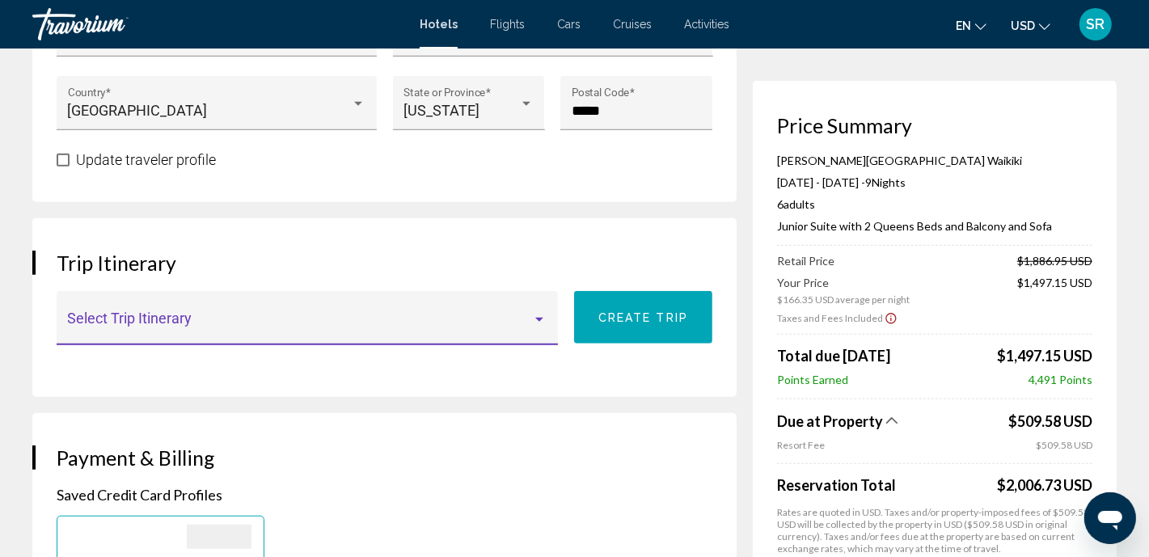
click at [542, 318] on div "Main content" at bounding box center [539, 320] width 8 height 4
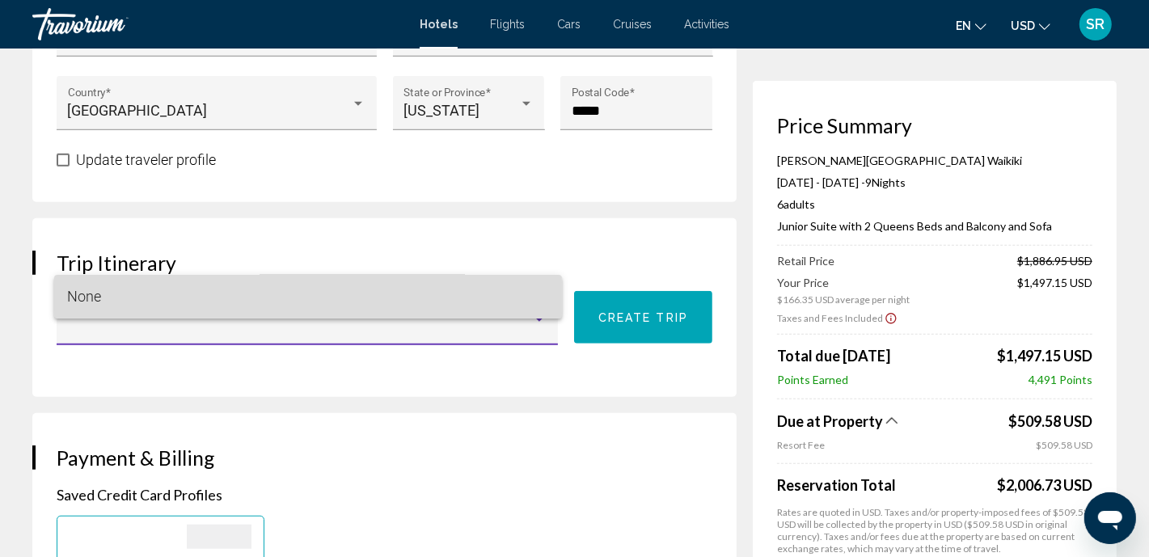
click at [543, 290] on span "None" at bounding box center [307, 297] width 481 height 44
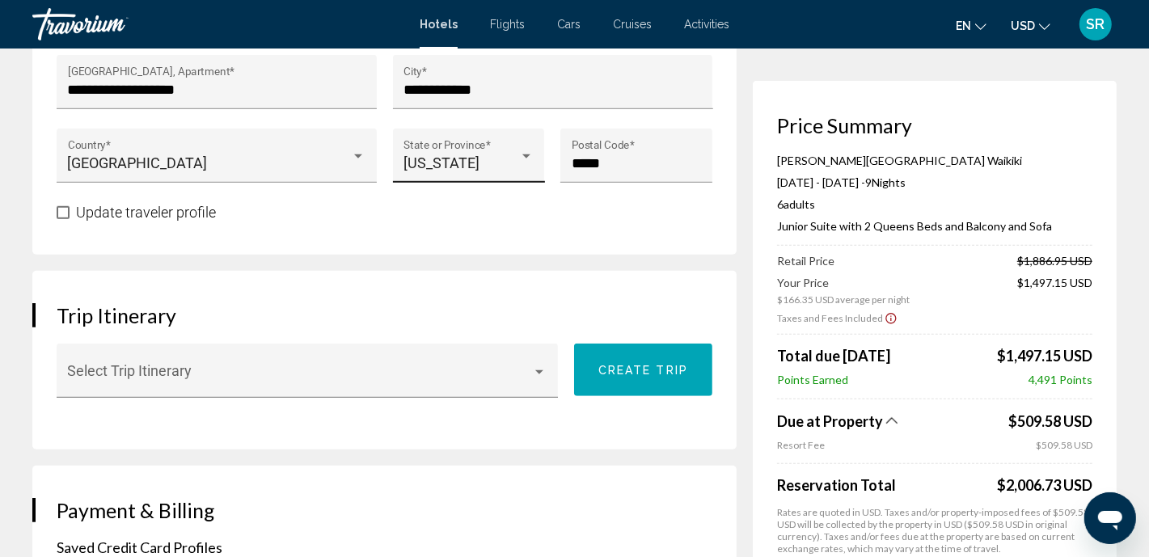
scroll to position [837, 0]
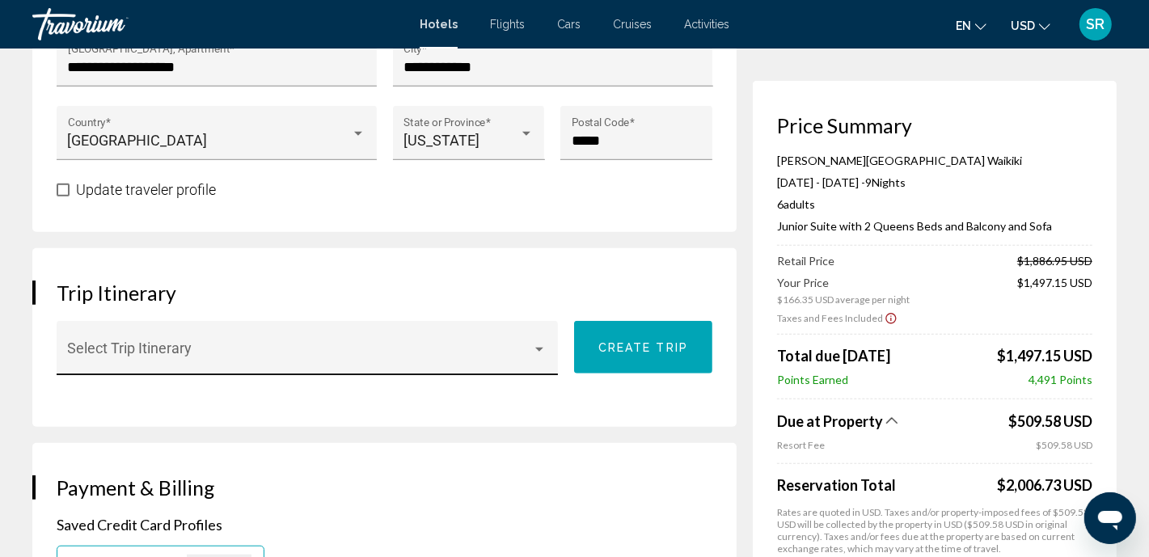
click at [426, 337] on div "Select Trip Itinerary" at bounding box center [308, 353] width 480 height 43
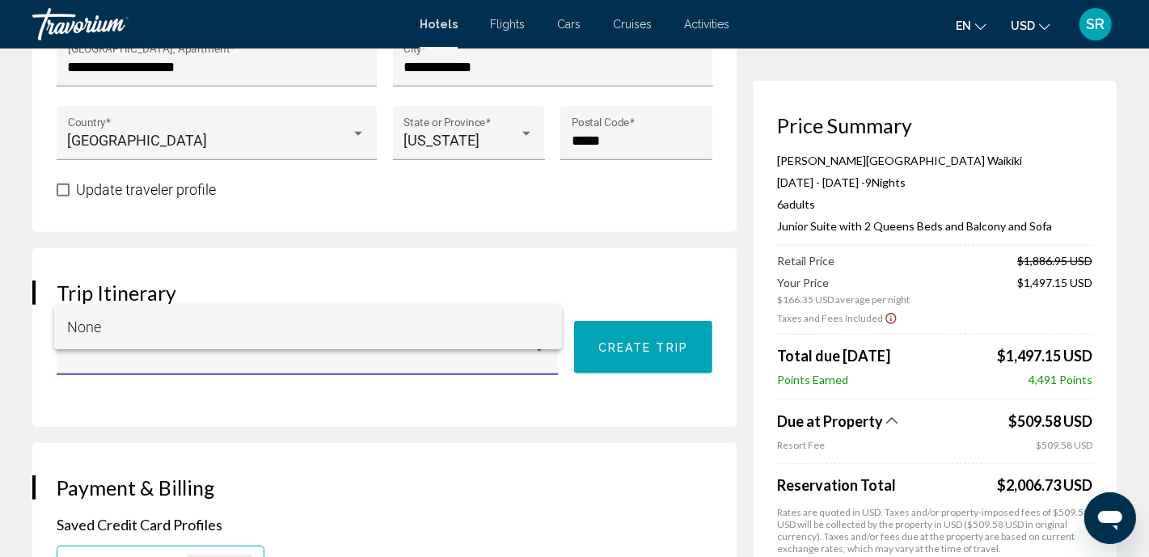
click at [417, 364] on div at bounding box center [574, 278] width 1149 height 557
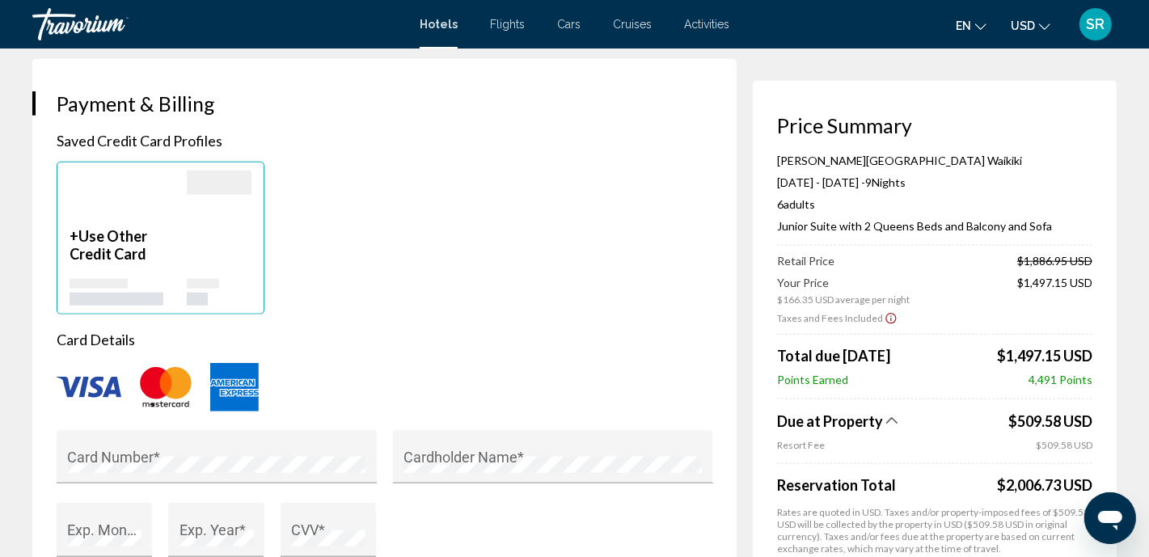
scroll to position [1247, 0]
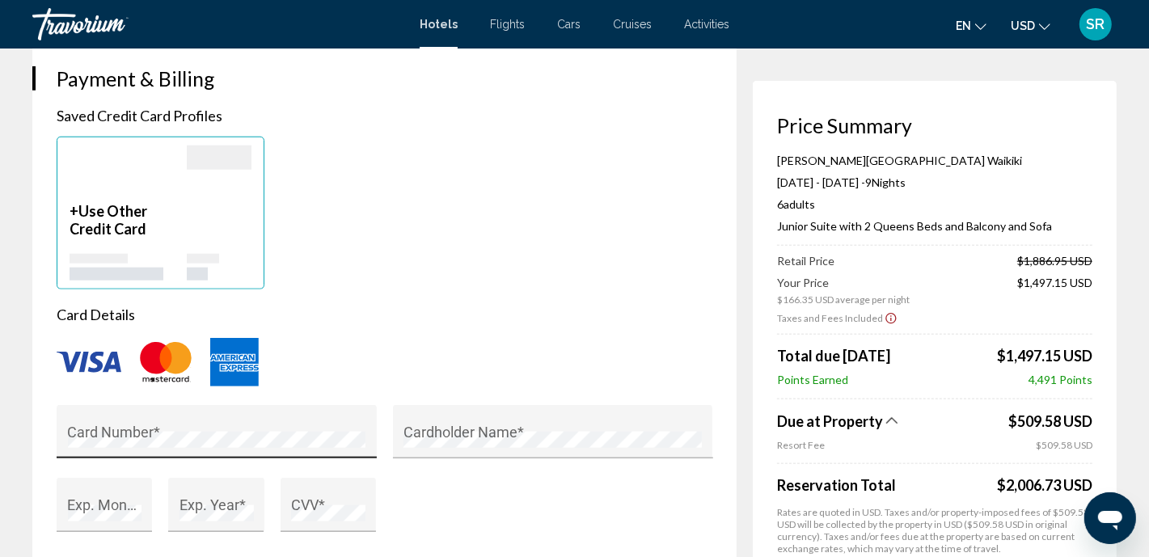
click at [187, 416] on div "Card Number *" at bounding box center [217, 437] width 298 height 43
click at [127, 489] on div "Exp. Month *" at bounding box center [105, 510] width 74 height 43
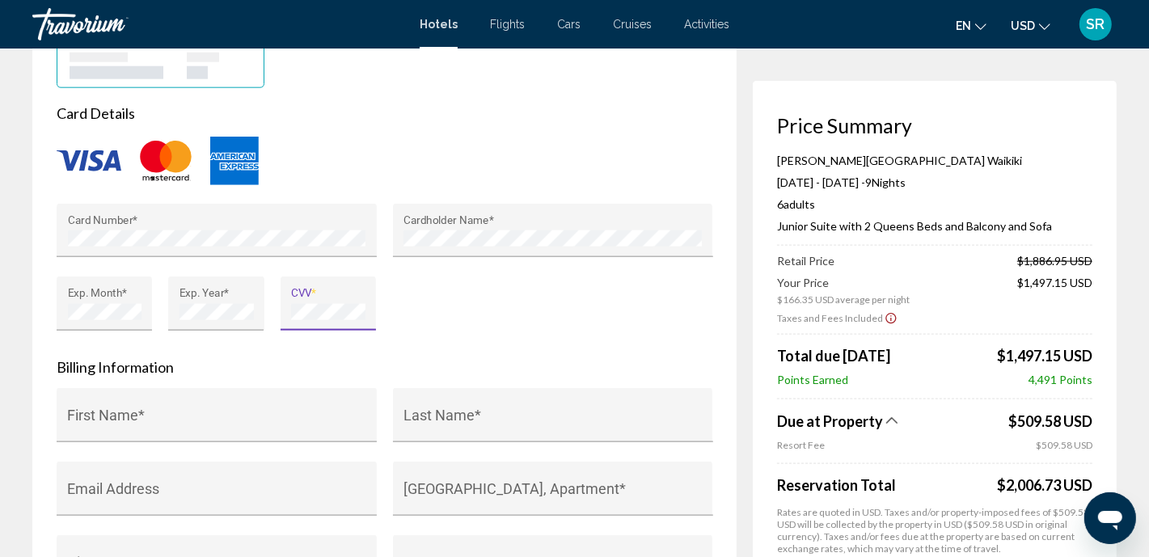
scroll to position [1509, 0]
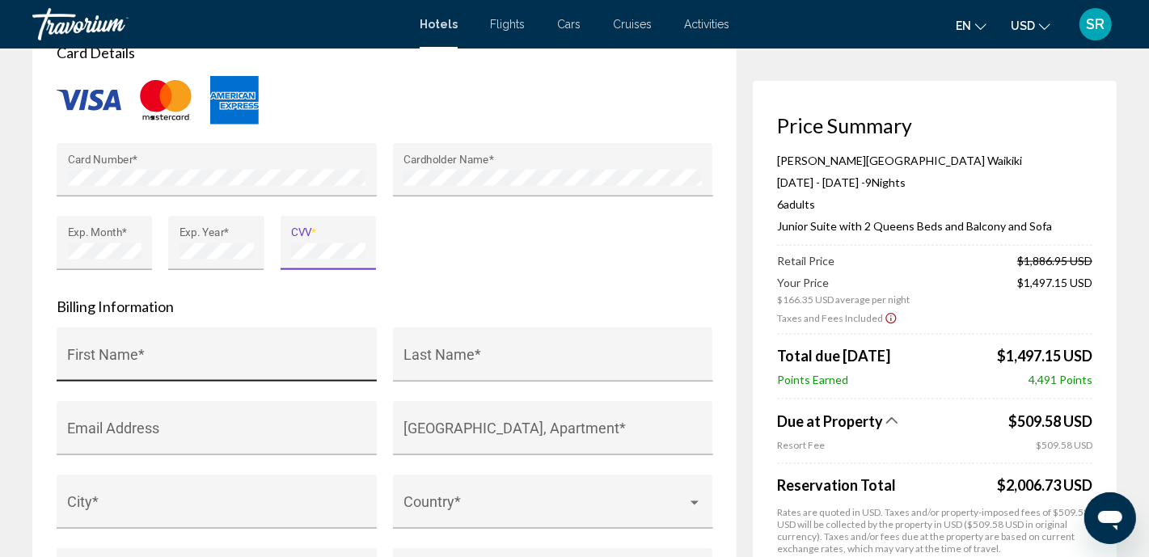
click at [155, 354] on input "First Name *" at bounding box center [217, 362] width 298 height 16
type input "********"
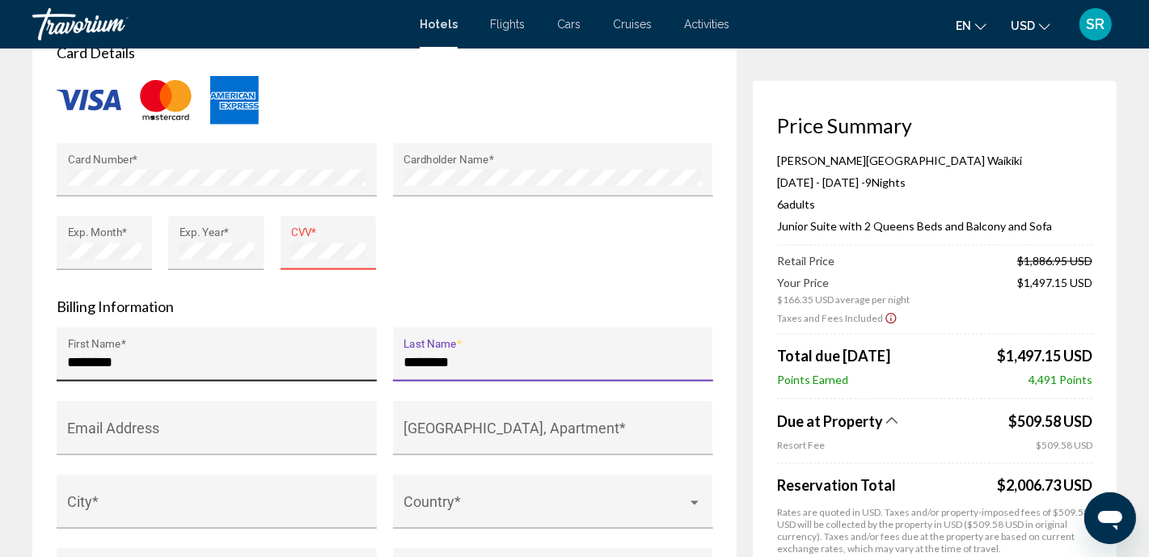
type input "********"
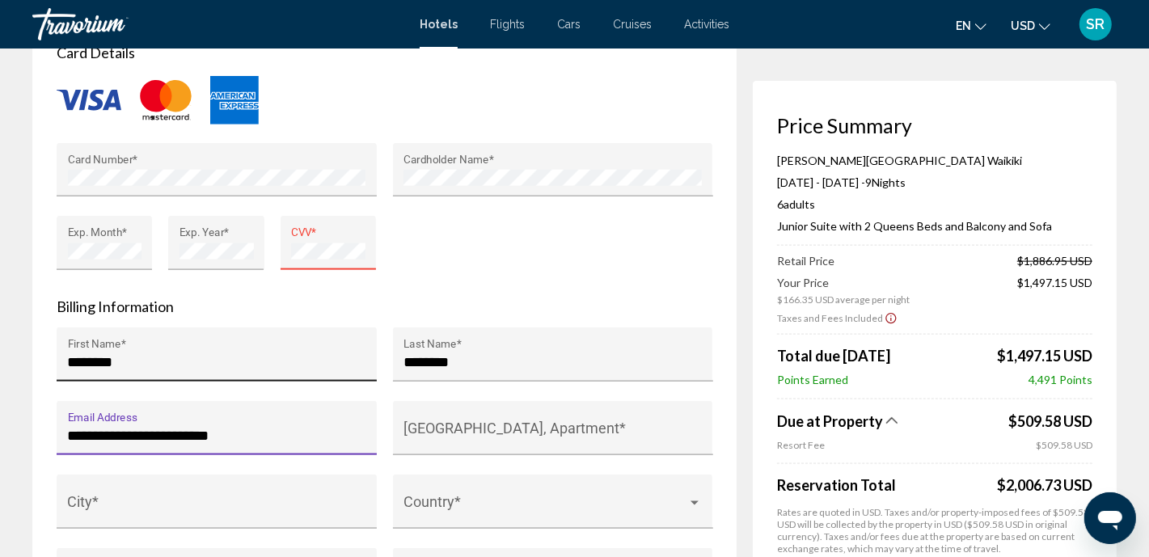
type input "**********"
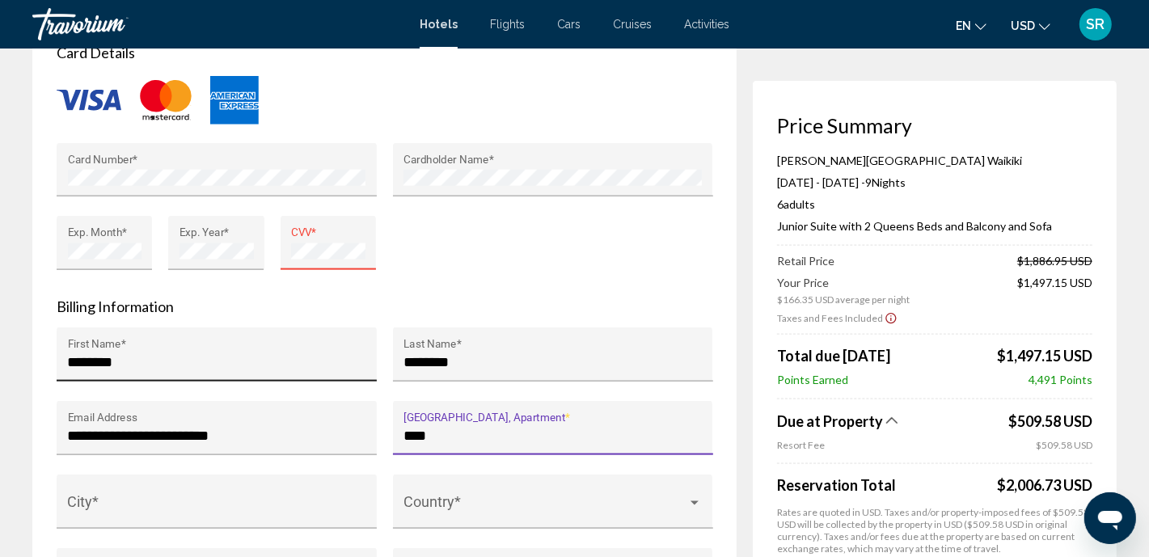
type input "****"
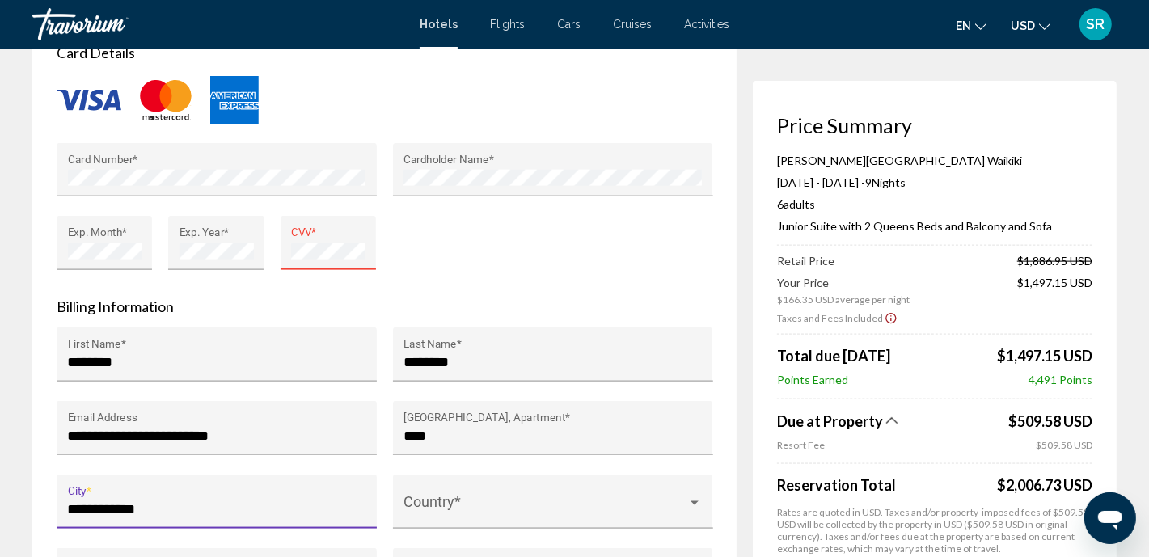
type input "**********"
click at [307, 227] on div "CVV *" at bounding box center [328, 248] width 74 height 43
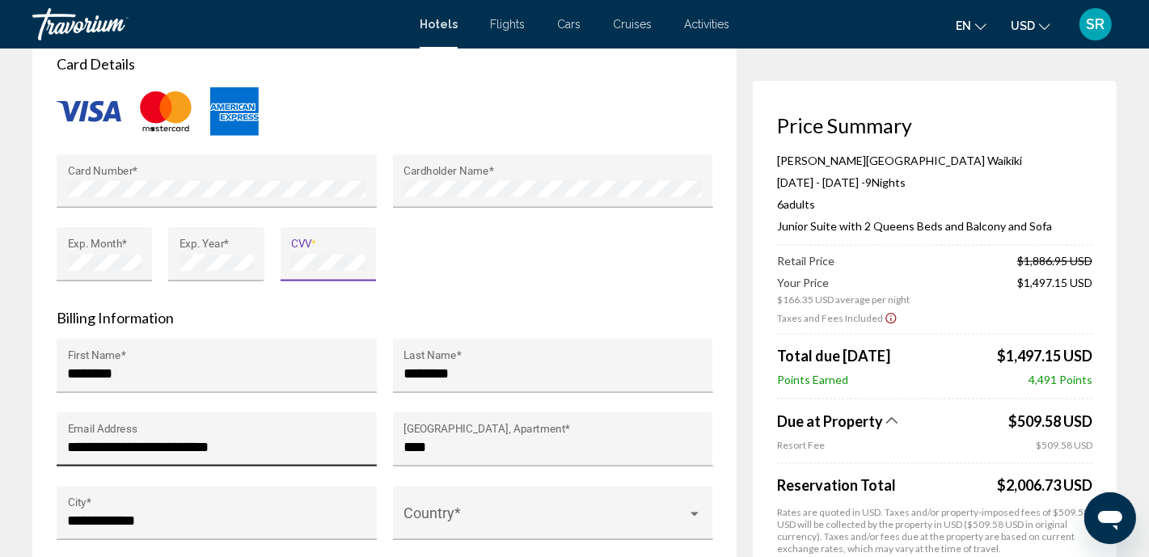
click at [243, 439] on input "**********" at bounding box center [217, 447] width 298 height 16
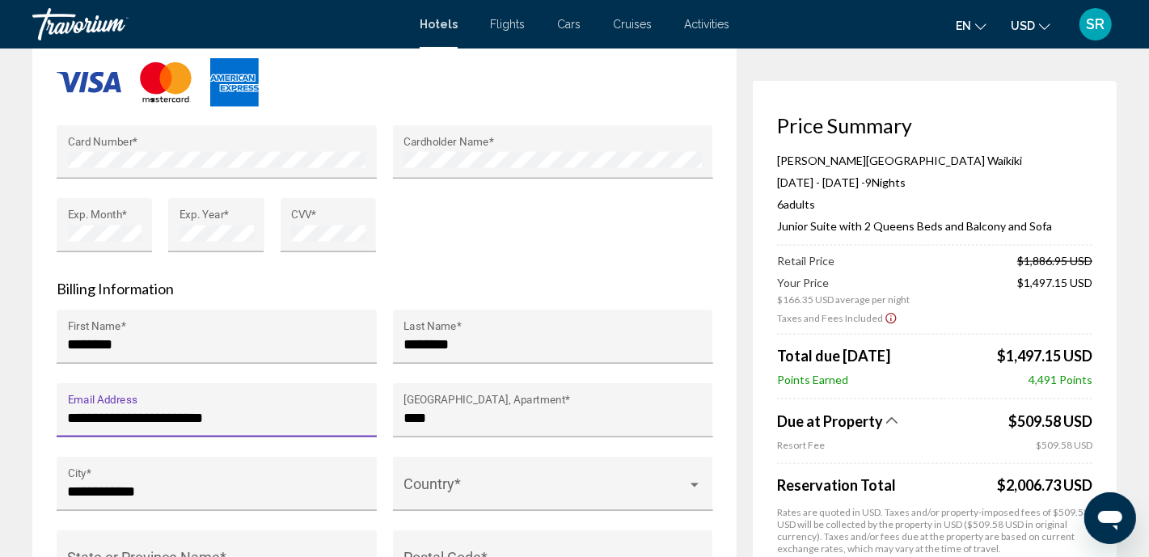
scroll to position [1660, 0]
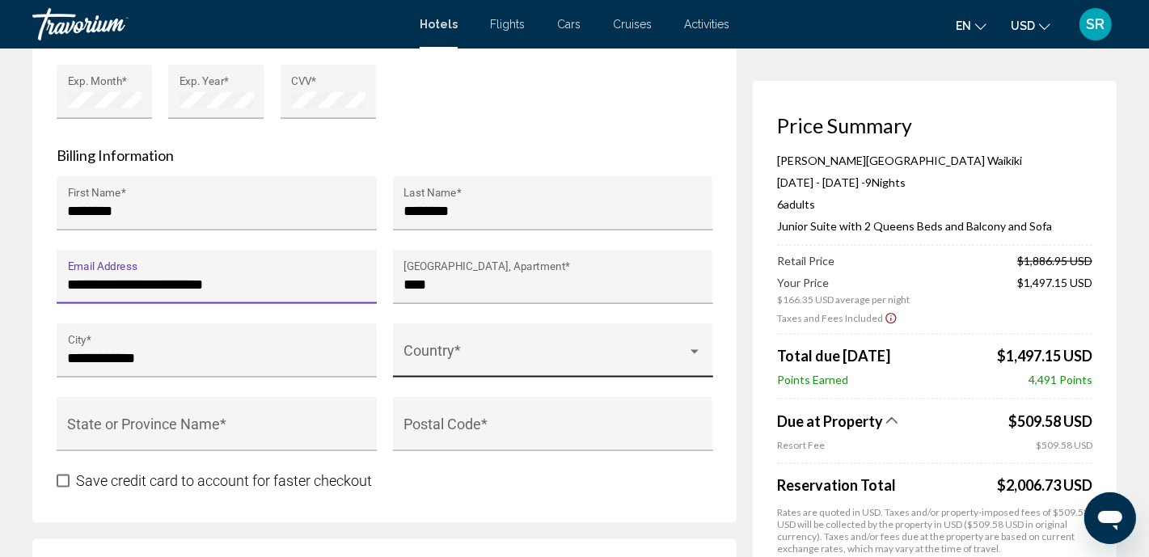
type input "**********"
click at [475, 335] on div "Country *" at bounding box center [553, 356] width 298 height 43
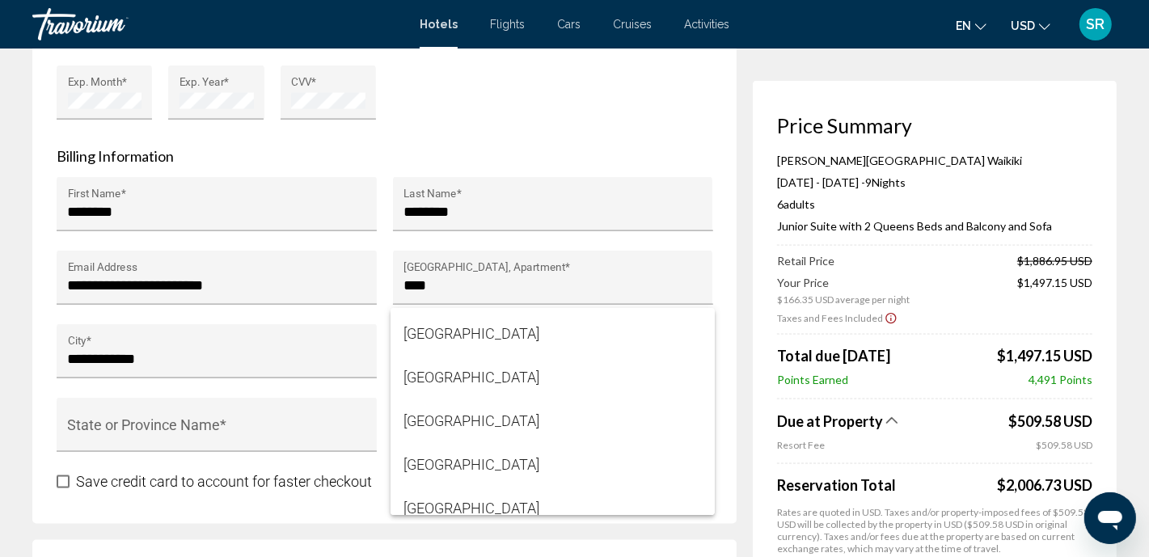
scroll to position [10560, 0]
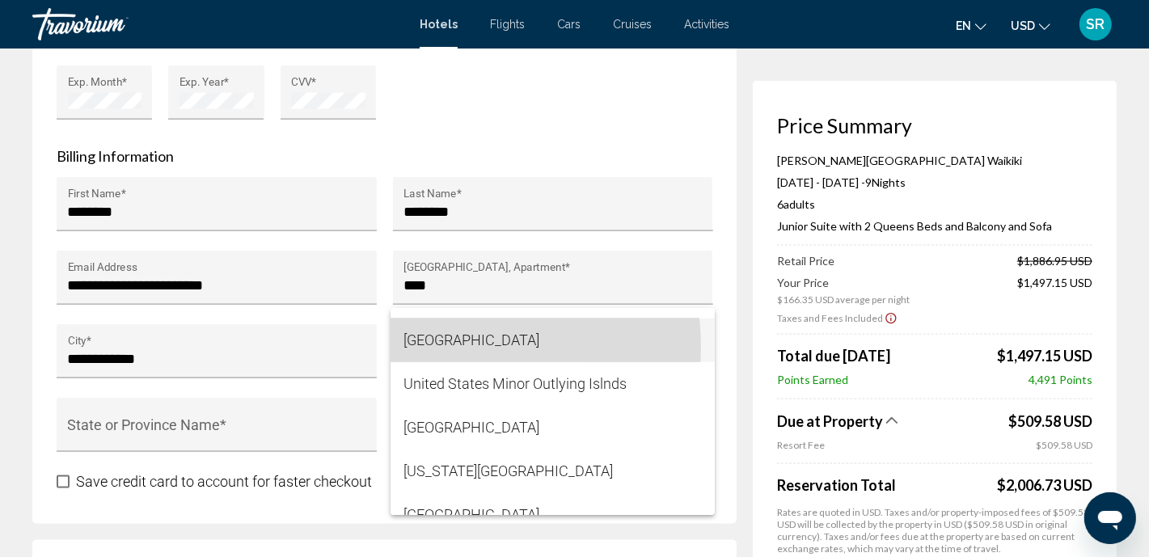
click at [435, 346] on span "[GEOGRAPHIC_DATA]" at bounding box center [553, 341] width 298 height 44
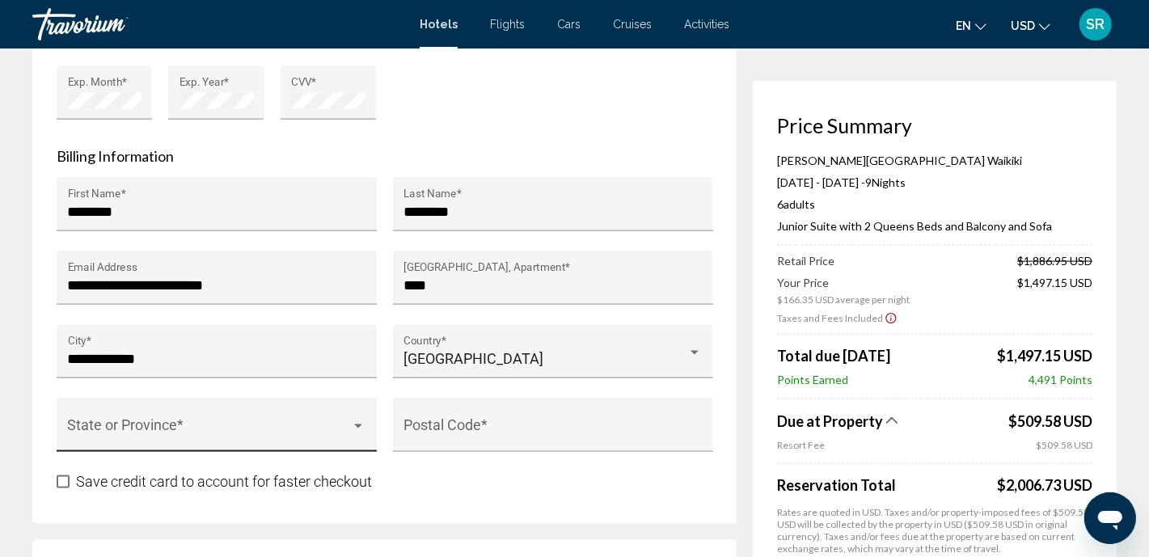
click at [264, 409] on div "State or Province *" at bounding box center [217, 430] width 298 height 43
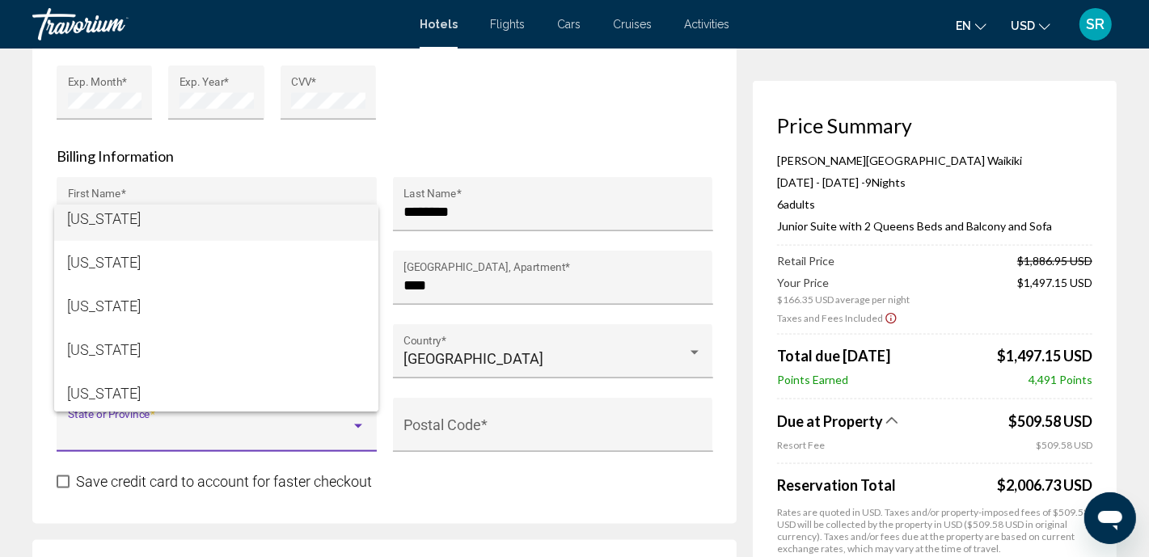
scroll to position [267, 0]
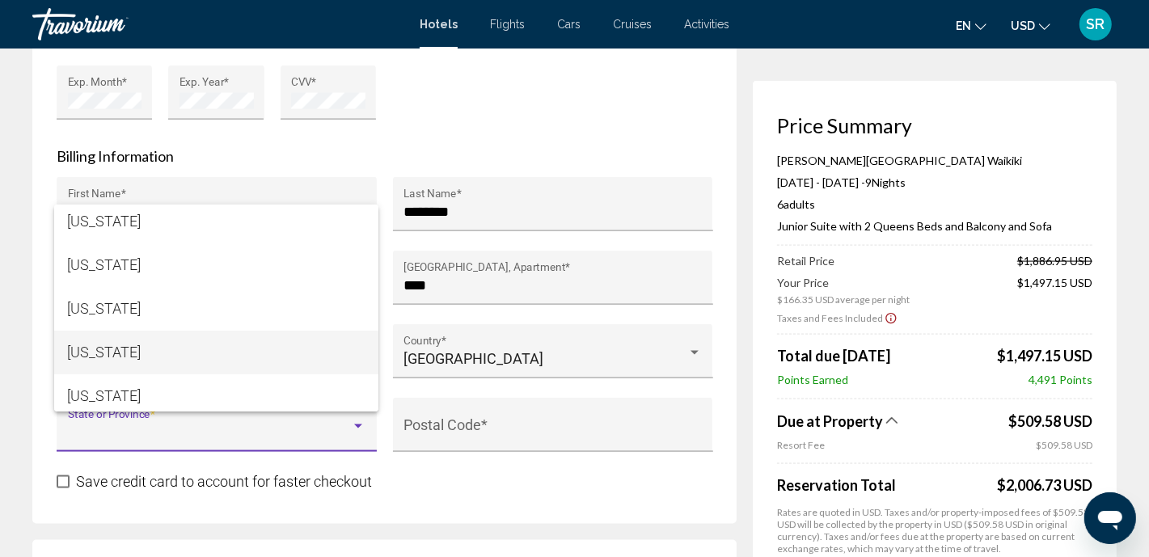
click at [160, 359] on span "[US_STATE]" at bounding box center [216, 353] width 298 height 44
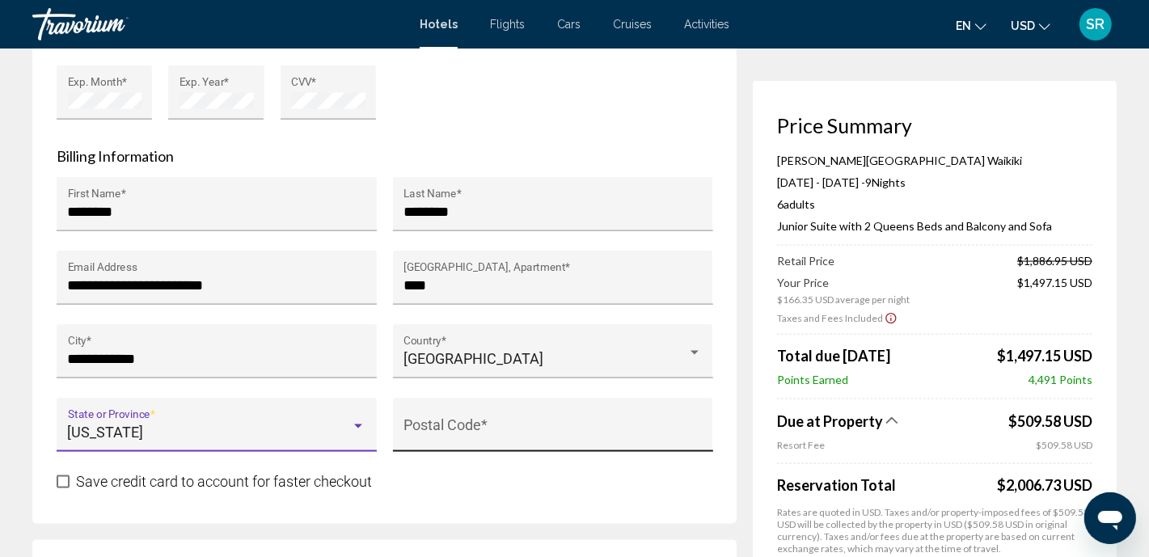
click at [421, 425] on input "Postal Code *" at bounding box center [553, 433] width 298 height 16
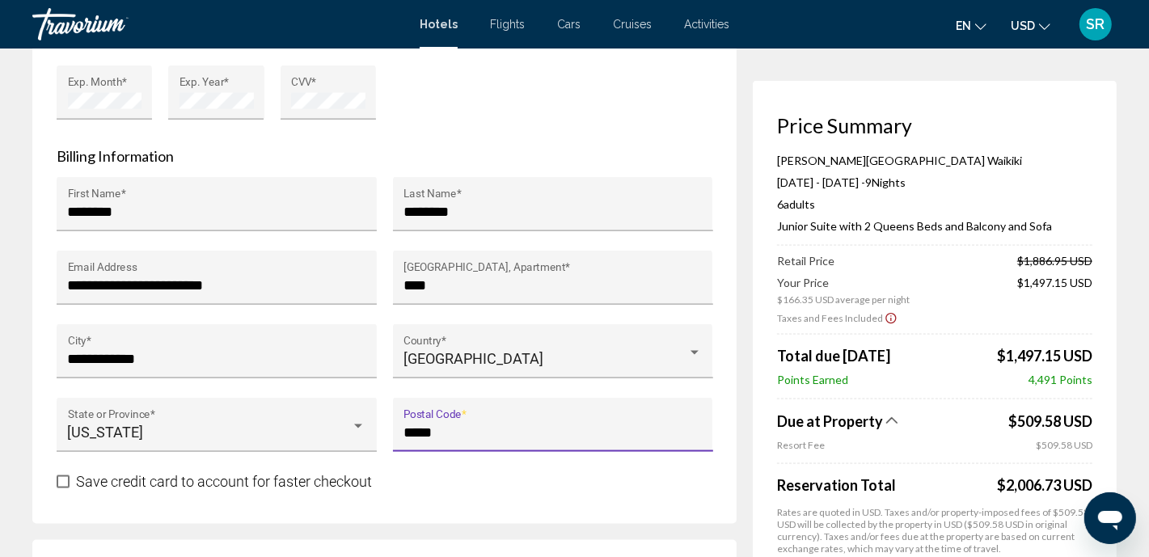
type input "*****"
click at [14, 349] on div "Hotel Booking Price Summary [PERSON_NAME][GEOGRAPHIC_DATA] Waikiki [DATE] - [DA…" at bounding box center [574, 284] width 1149 height 3791
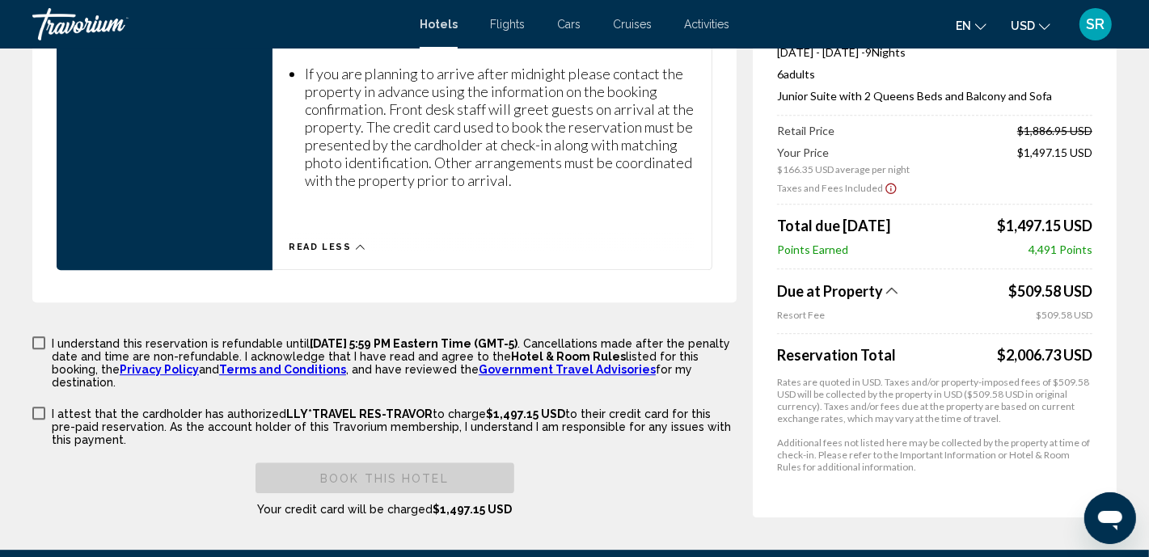
scroll to position [3326, 0]
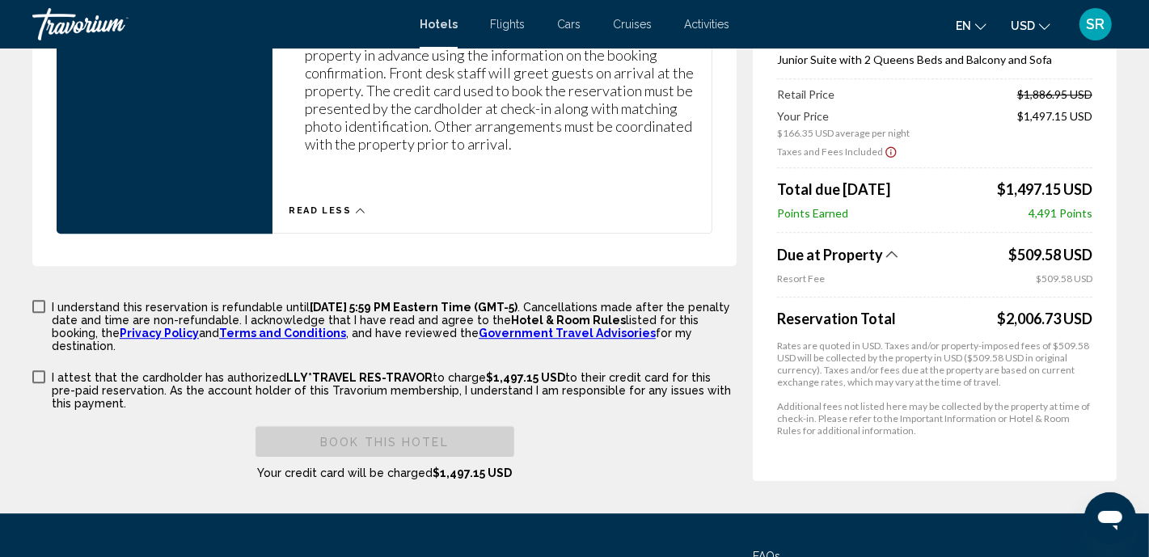
click at [40, 300] on span "Main content" at bounding box center [38, 306] width 13 height 13
click at [35, 370] on span "Main content" at bounding box center [38, 376] width 13 height 13
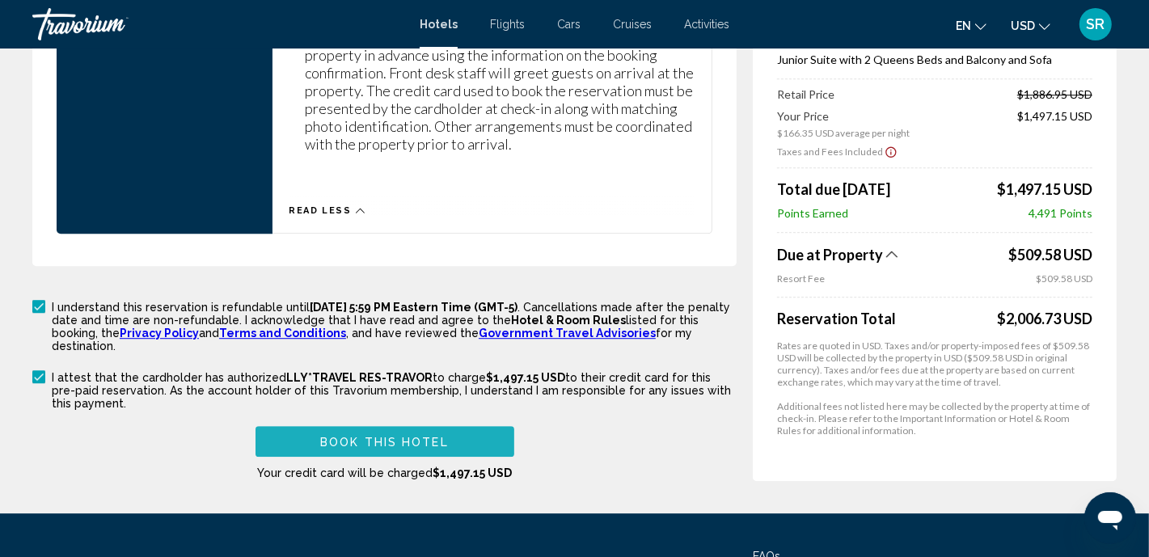
click at [347, 436] on span "Book this hotel" at bounding box center [384, 442] width 129 height 13
